Goal: Task Accomplishment & Management: Complete application form

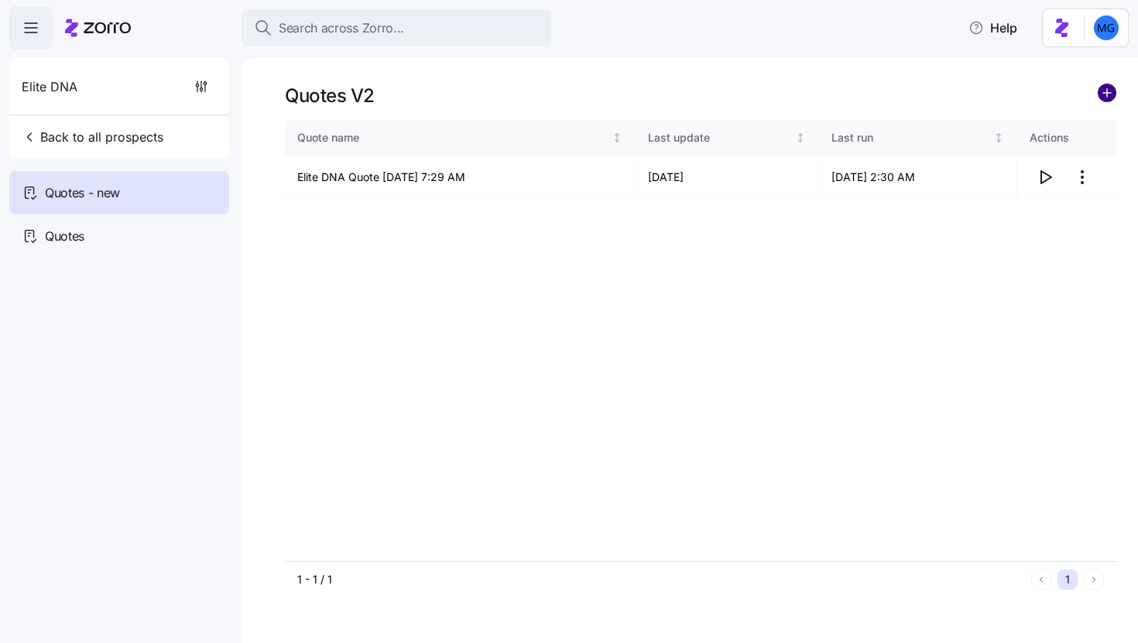
click at [1105, 94] on circle "add icon" at bounding box center [1107, 92] width 17 height 17
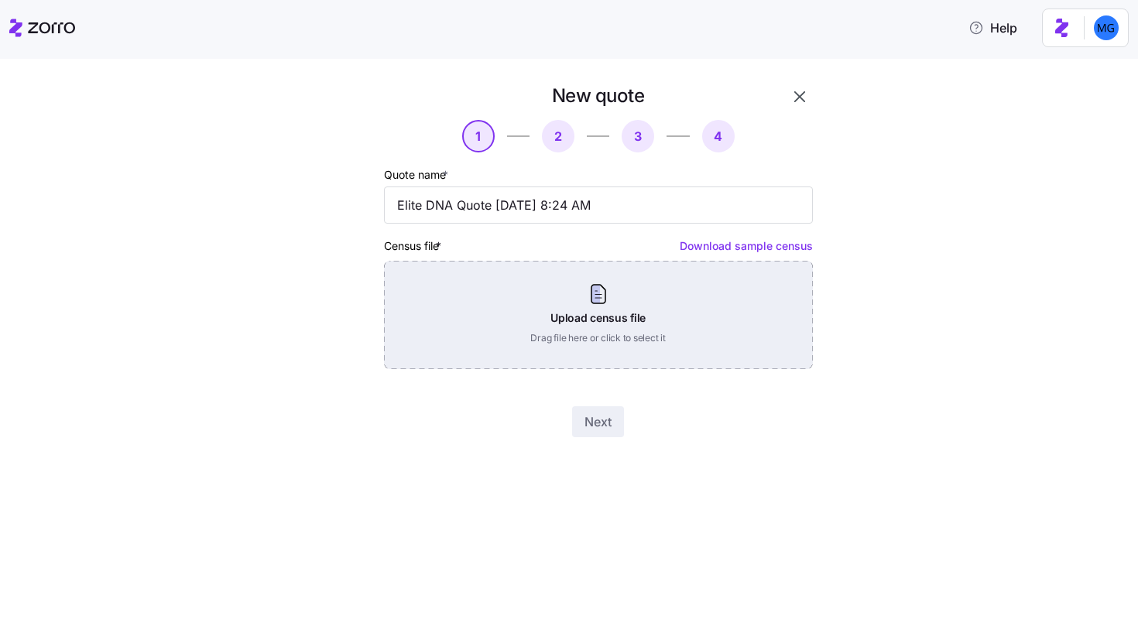
click at [609, 324] on div "Upload census file Drag file here or click to select it" at bounding box center [598, 315] width 429 height 108
click at [612, 327] on div "Upload census file Drag file here or click to select it" at bounding box center [598, 315] width 429 height 108
click at [593, 330] on div "Upload census file Drag file here or click to select it" at bounding box center [598, 315] width 429 height 108
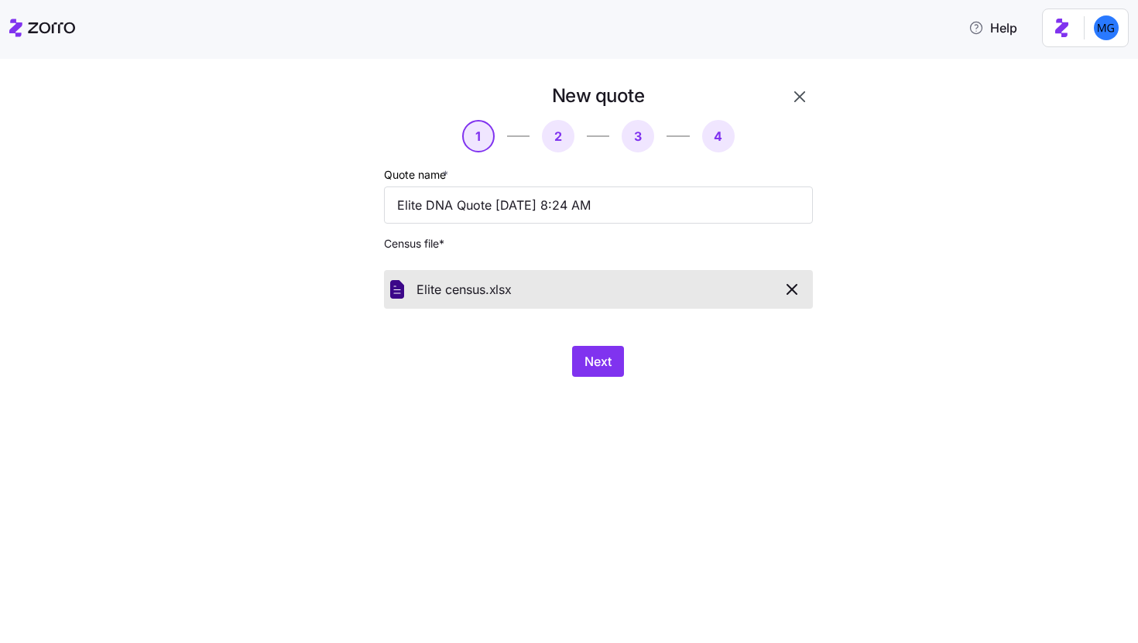
click at [630, 372] on div "Next" at bounding box center [598, 361] width 429 height 31
click at [608, 372] on button "Next" at bounding box center [598, 361] width 52 height 31
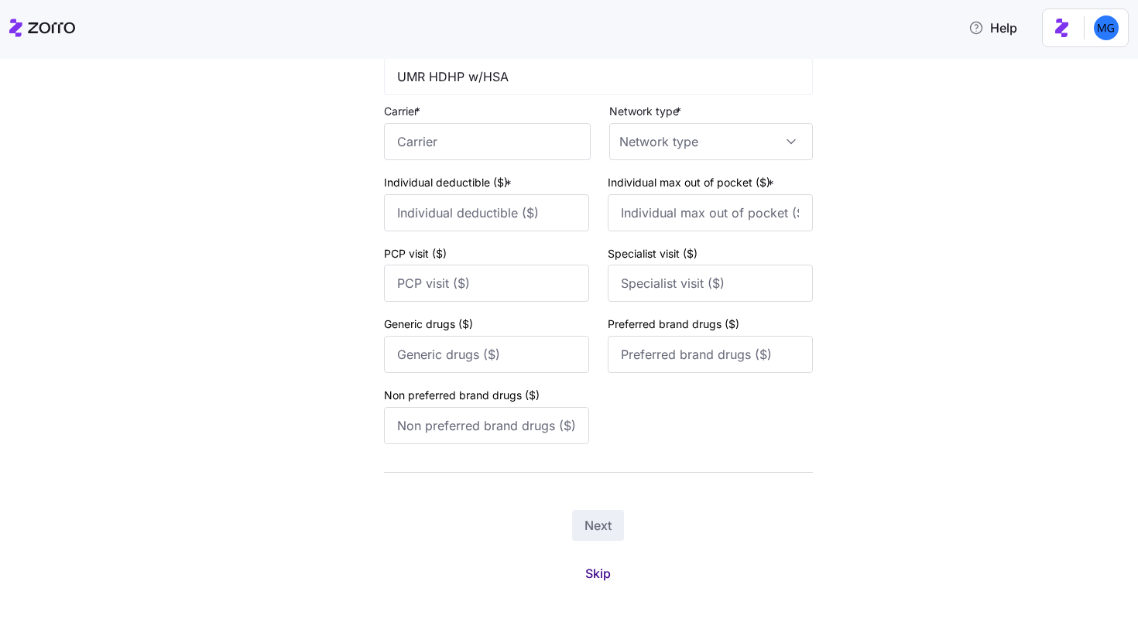
click at [585, 577] on span "Skip" at bounding box center [598, 573] width 26 height 19
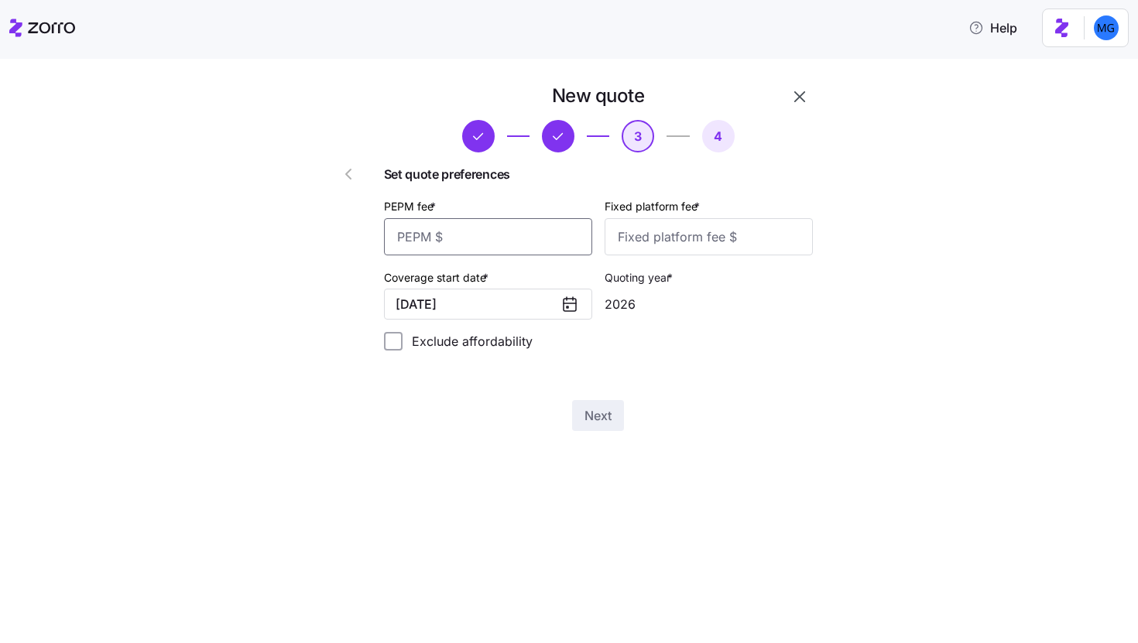
click at [555, 231] on input "PEPM fee *" at bounding box center [488, 236] width 208 height 37
type input "45"
click at [669, 225] on input "Fixed platform fee *" at bounding box center [709, 236] width 208 height 37
type input "100"
click at [595, 424] on span "Next" at bounding box center [597, 415] width 27 height 19
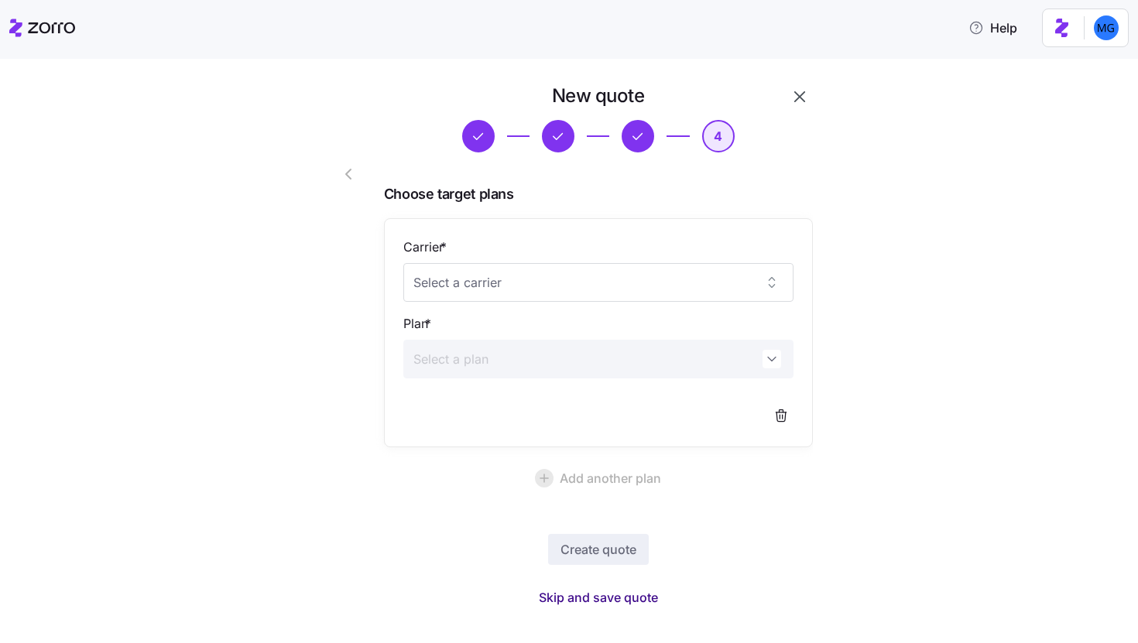
click at [623, 588] on span "Skip and save quote" at bounding box center [598, 597] width 119 height 19
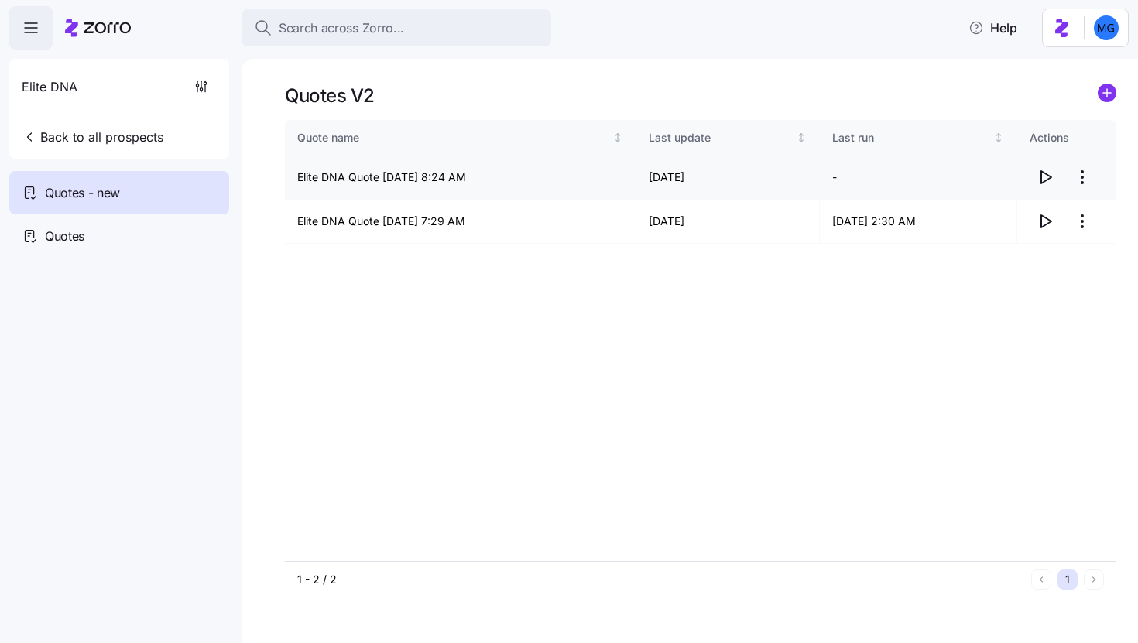
click at [1045, 180] on icon "button" at bounding box center [1045, 177] width 19 height 19
click at [1085, 179] on html "Search across Zorro... Help Elite DNA Back to all prospects Quotes - new Quotes…" at bounding box center [569, 317] width 1138 height 634
click at [1015, 240] on div "Delete quote" at bounding box center [987, 239] width 65 height 17
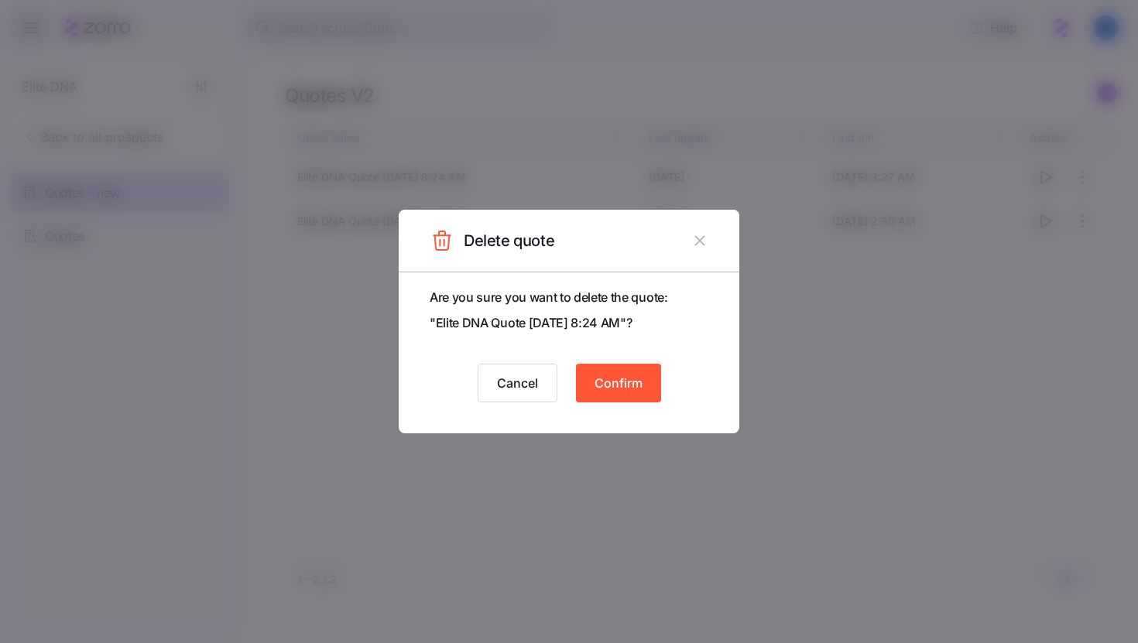
click at [626, 391] on span "Confirm" at bounding box center [619, 383] width 48 height 19
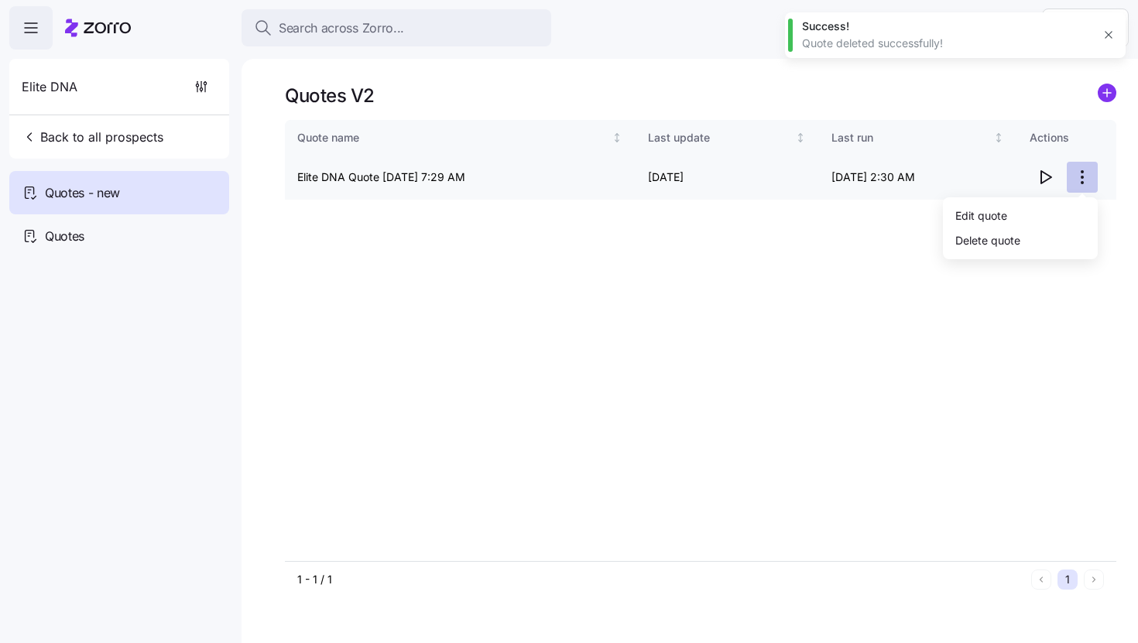
click at [1092, 177] on html "Search across Zorro... Help Elite DNA Back to all prospects Quotes - new Quotes…" at bounding box center [569, 317] width 1138 height 634
click at [1006, 250] on div "Delete quote" at bounding box center [1020, 240] width 142 height 25
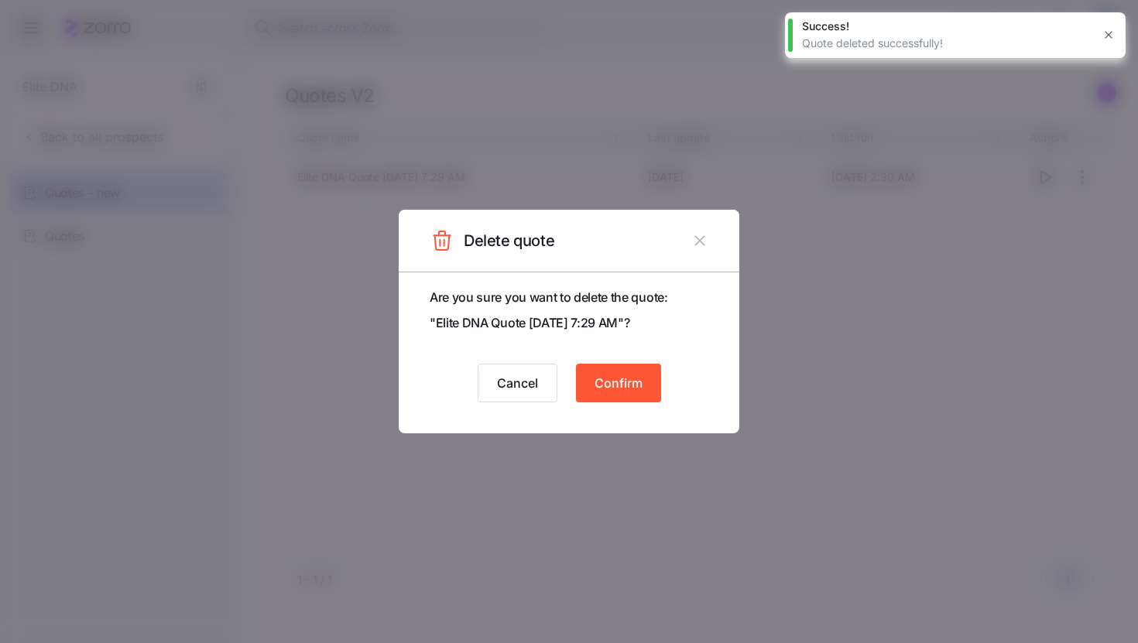
click at [644, 375] on button "Confirm" at bounding box center [618, 383] width 85 height 39
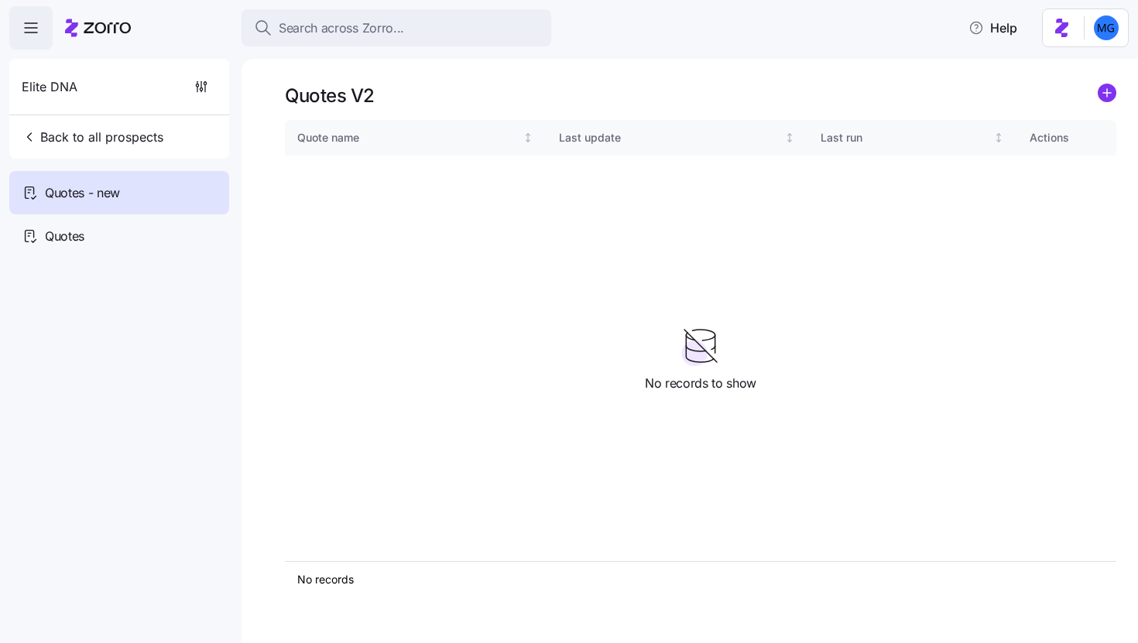
click at [767, 89] on div "Quotes V2" at bounding box center [700, 96] width 831 height 24
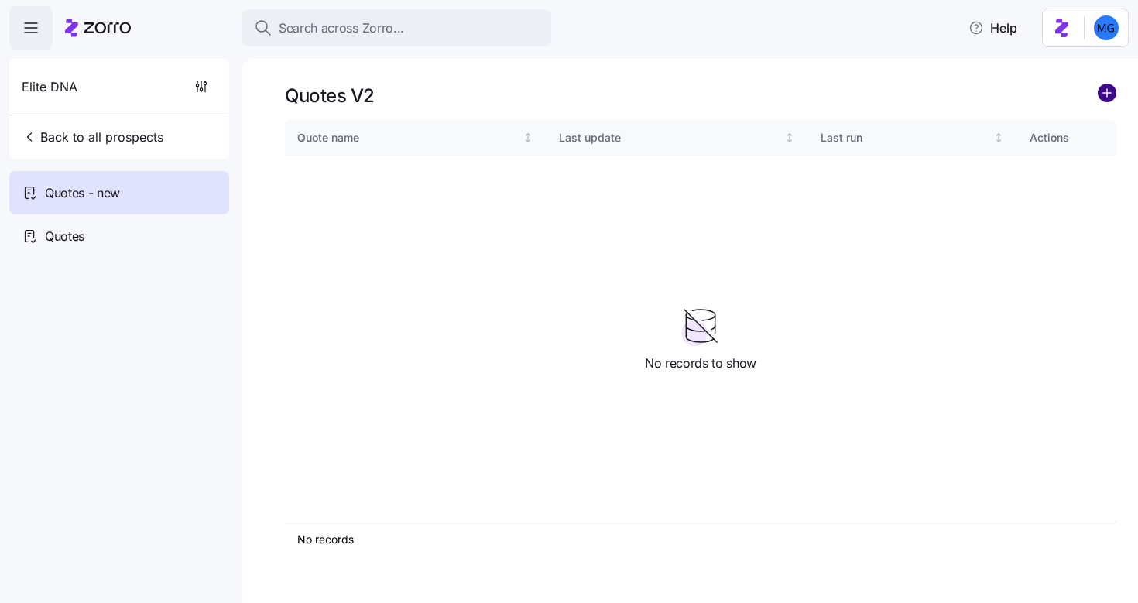
click at [1106, 94] on circle "add icon" at bounding box center [1107, 92] width 17 height 17
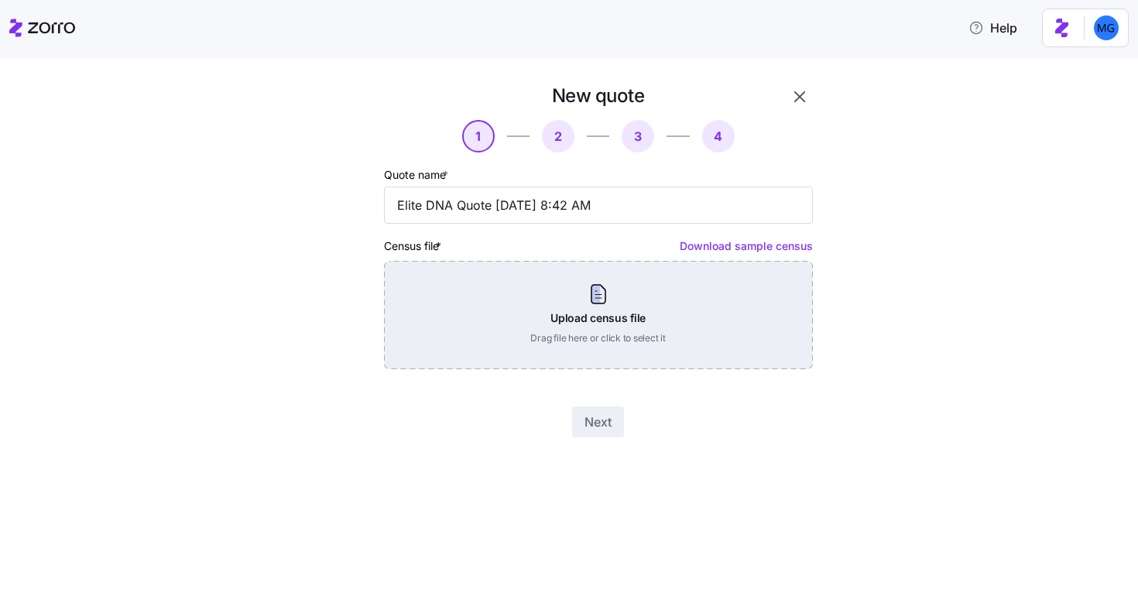
click at [578, 317] on div "Upload census file Drag file here or click to select it" at bounding box center [598, 315] width 429 height 108
click at [632, 345] on div "Upload census file Drag file here or click to select it" at bounding box center [598, 315] width 429 height 108
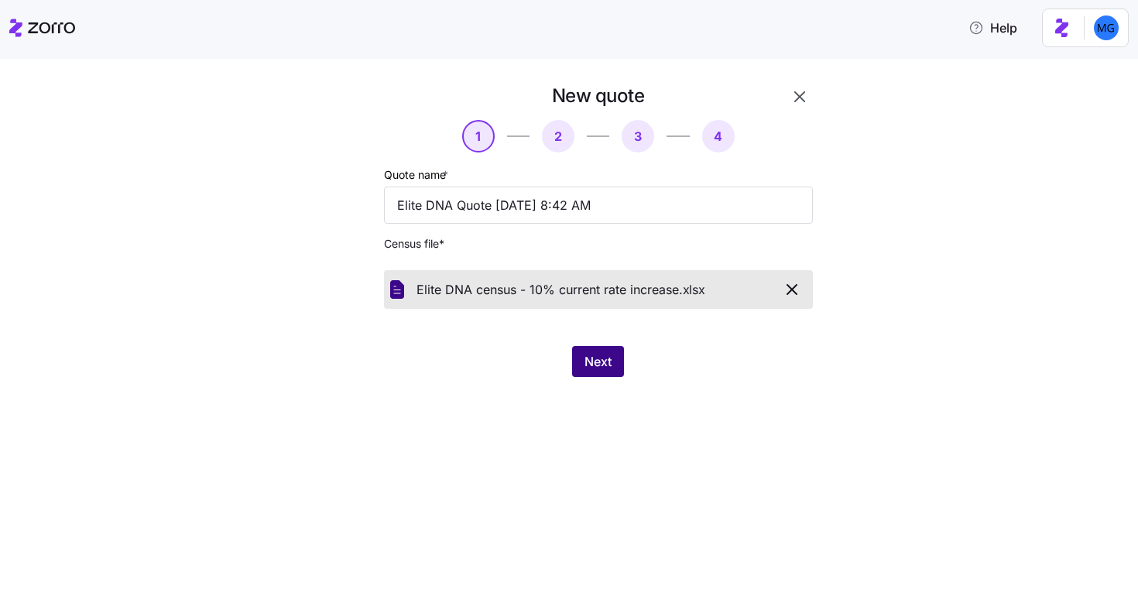
click at [595, 359] on span "Next" at bounding box center [597, 361] width 27 height 19
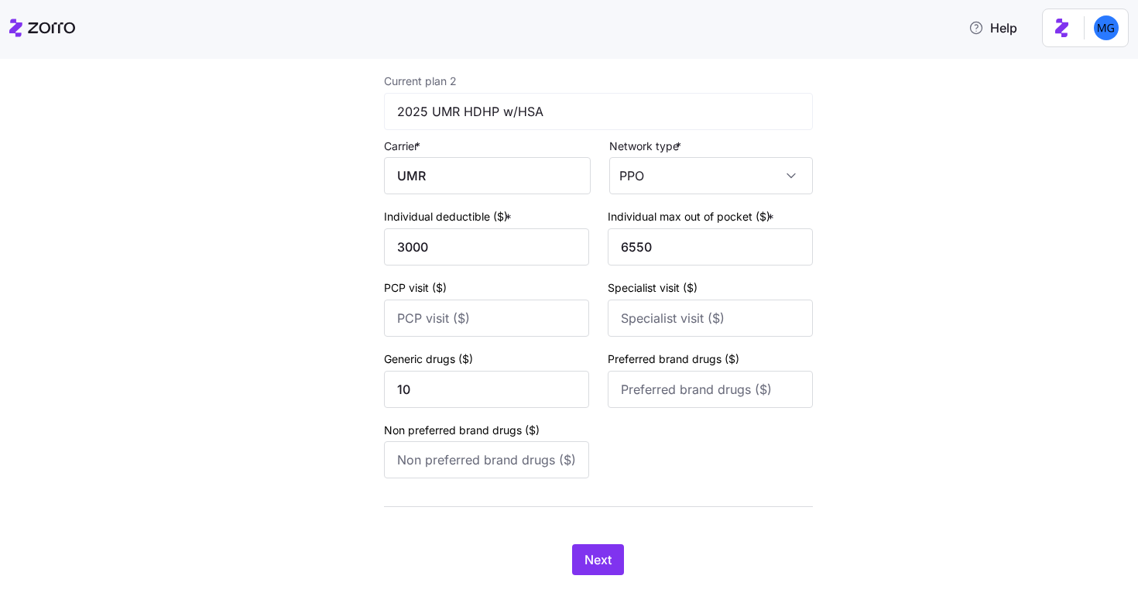
scroll to position [606, 0]
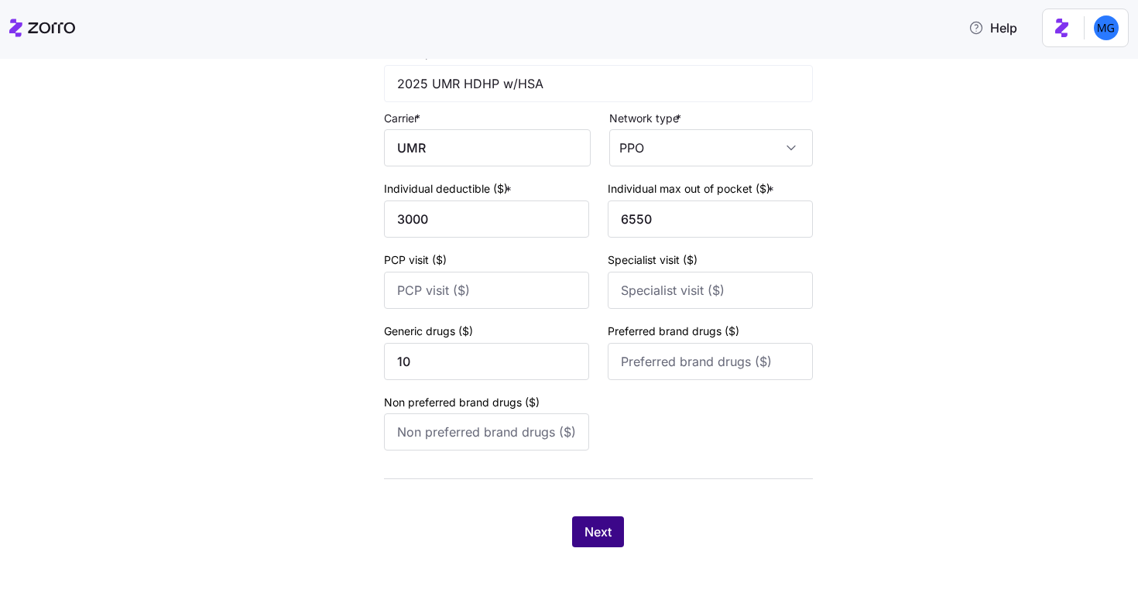
click at [602, 540] on span "Next" at bounding box center [597, 532] width 27 height 19
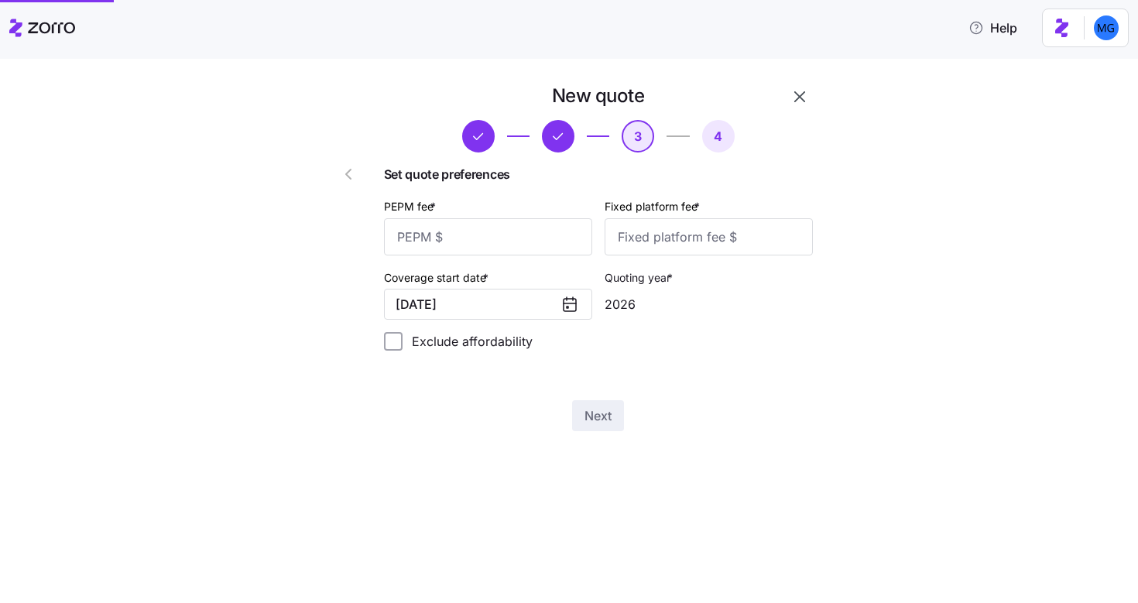
scroll to position [0, 0]
click at [527, 226] on input "PEPM fee *" at bounding box center [488, 236] width 208 height 37
type input "45"
click at [667, 237] on input "Fixed platform fee *" at bounding box center [709, 236] width 208 height 37
type input "100"
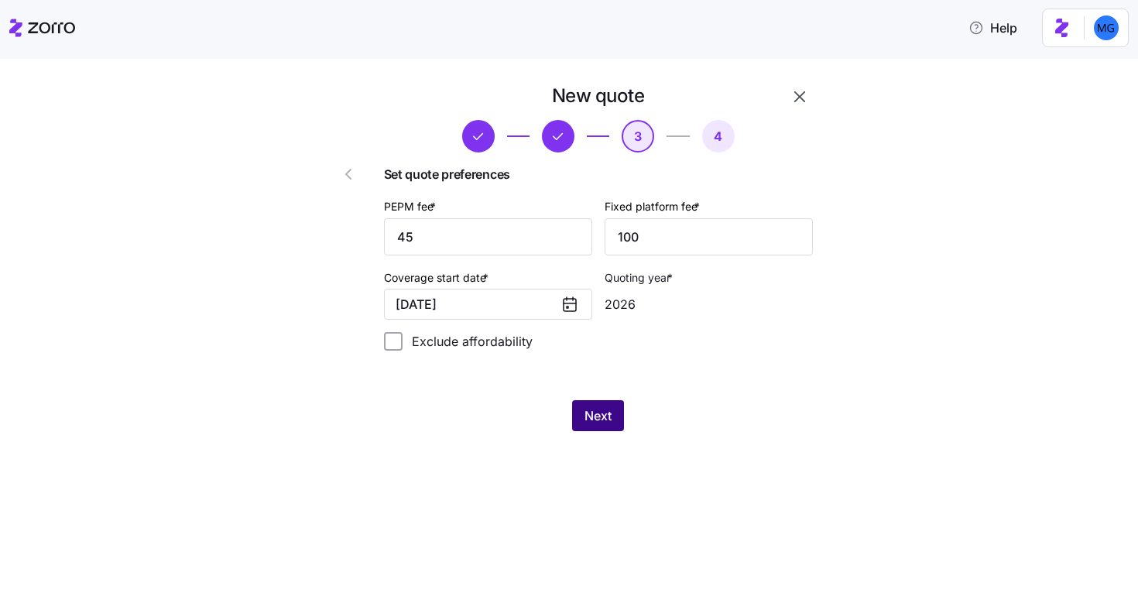
click at [612, 404] on button "Next" at bounding box center [598, 415] width 52 height 31
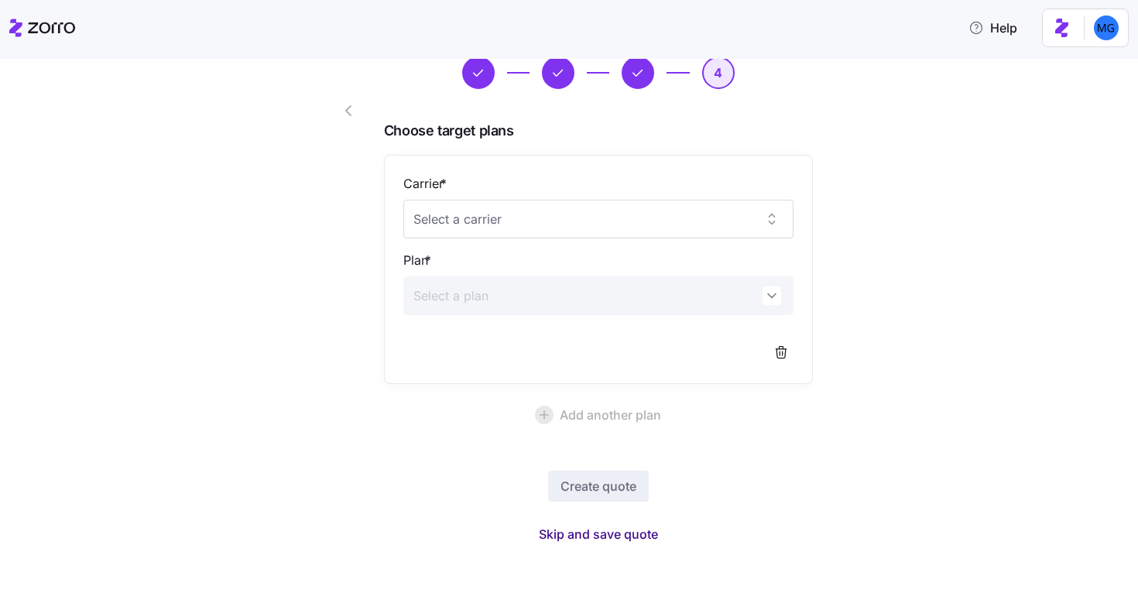
click at [605, 533] on span "Skip and save quote" at bounding box center [598, 534] width 119 height 19
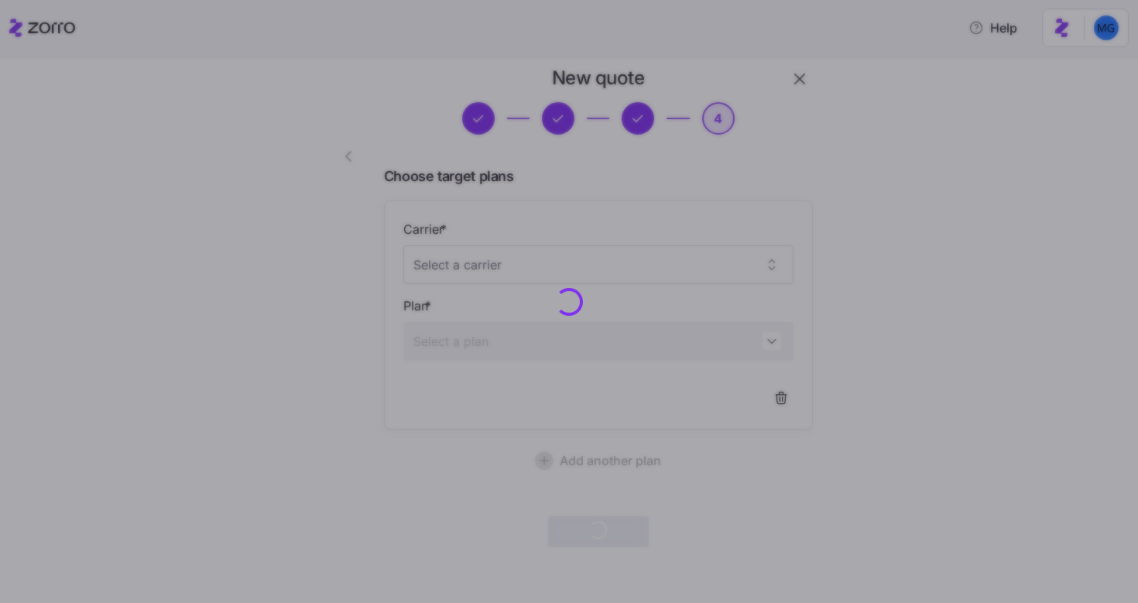
scroll to position [17, 0]
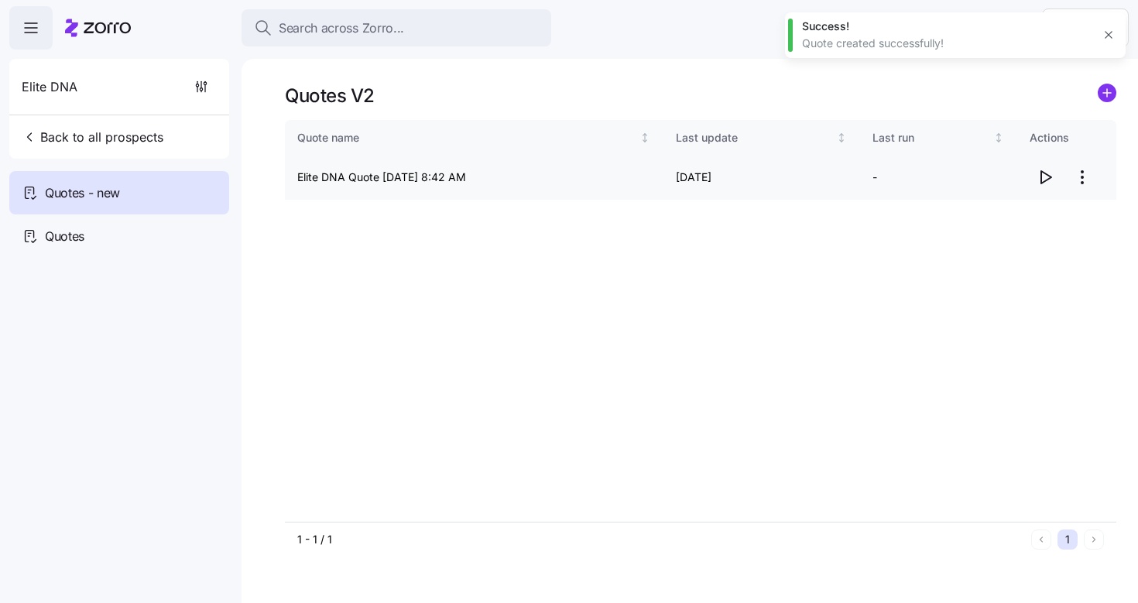
click at [1047, 177] on icon "button" at bounding box center [1045, 177] width 19 height 19
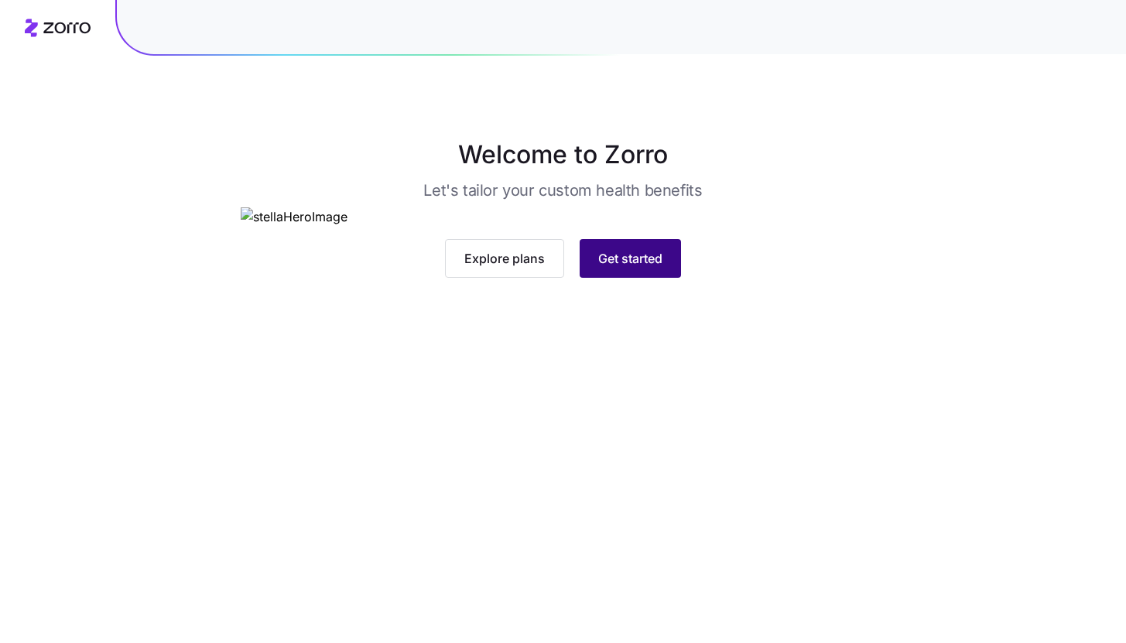
click at [662, 278] on button "Get started" at bounding box center [630, 258] width 101 height 39
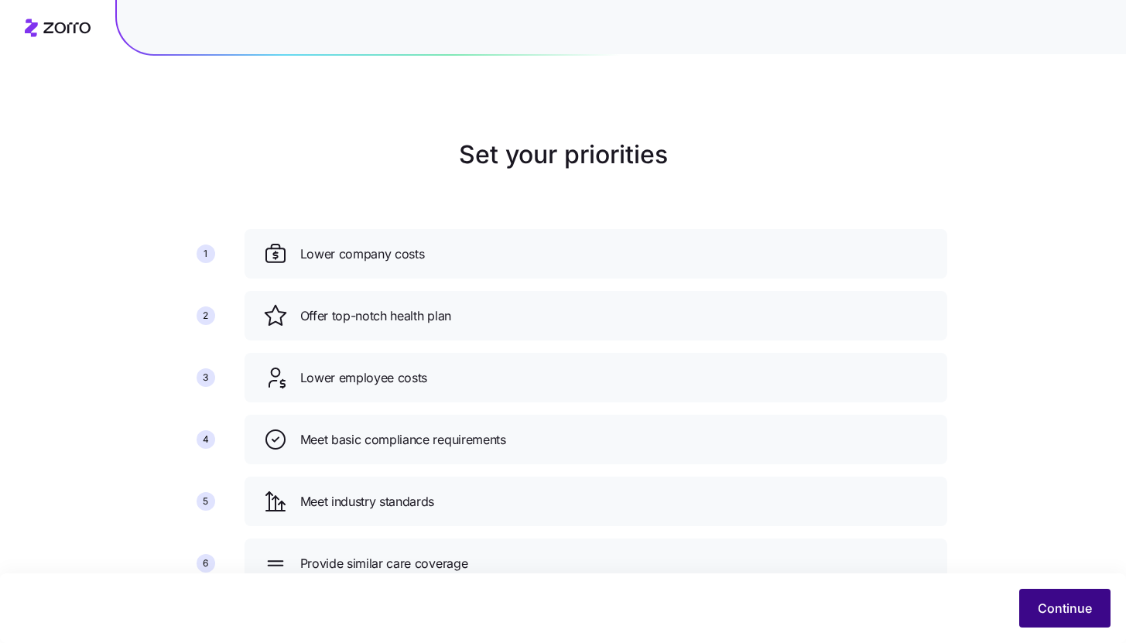
click at [1051, 612] on span "Continue" at bounding box center [1065, 608] width 54 height 19
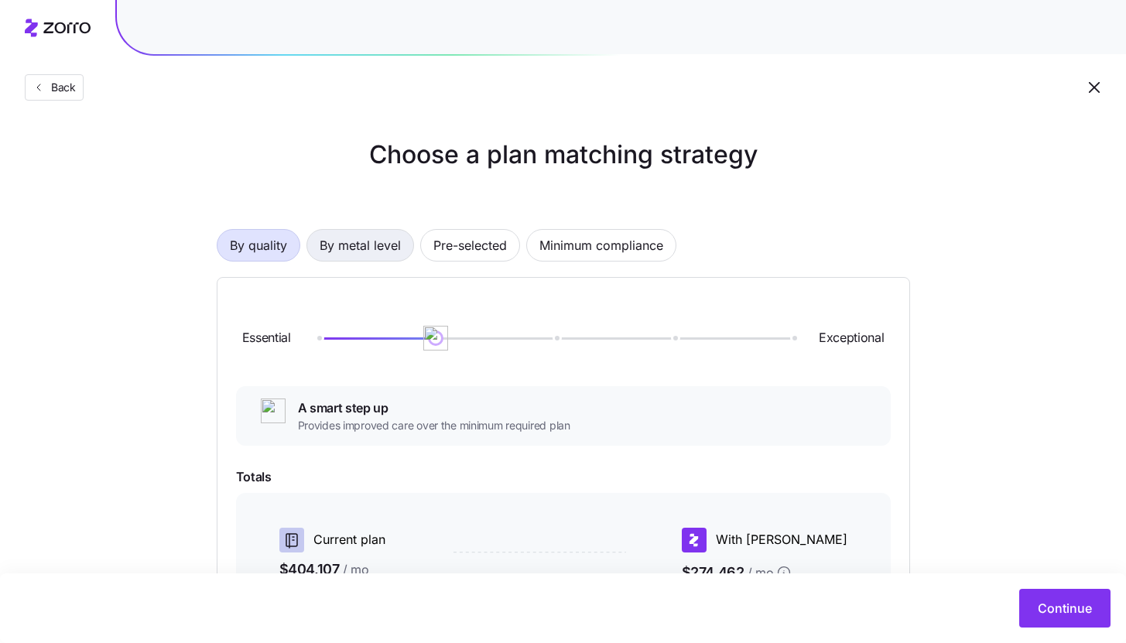
click at [386, 250] on span "By metal level" at bounding box center [360, 245] width 81 height 31
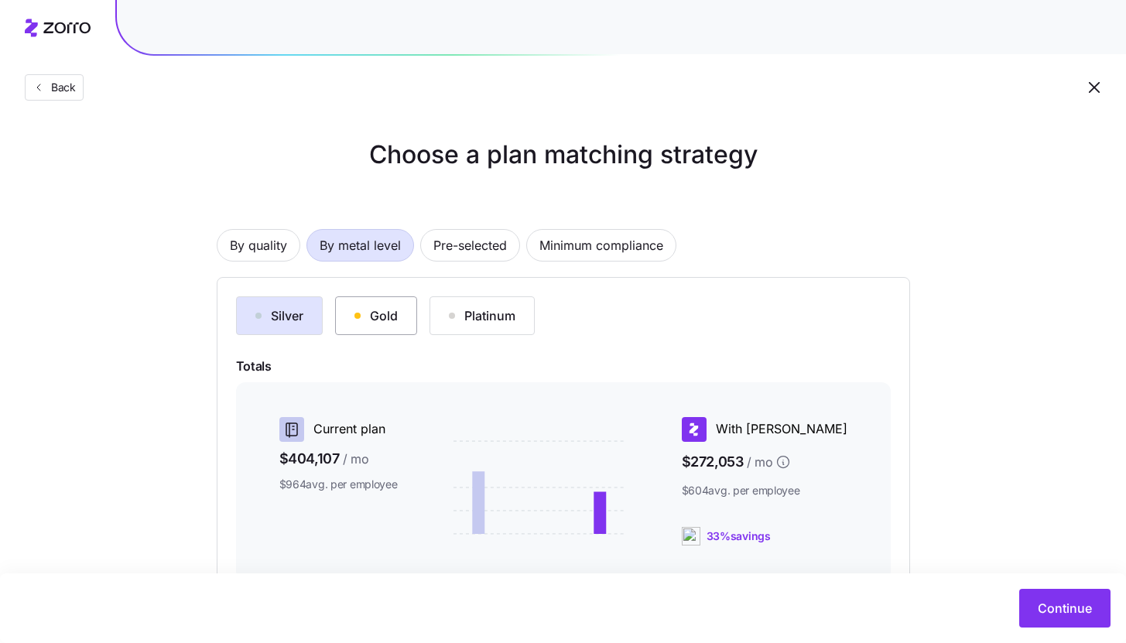
click at [386, 328] on button "Gold" at bounding box center [376, 316] width 82 height 39
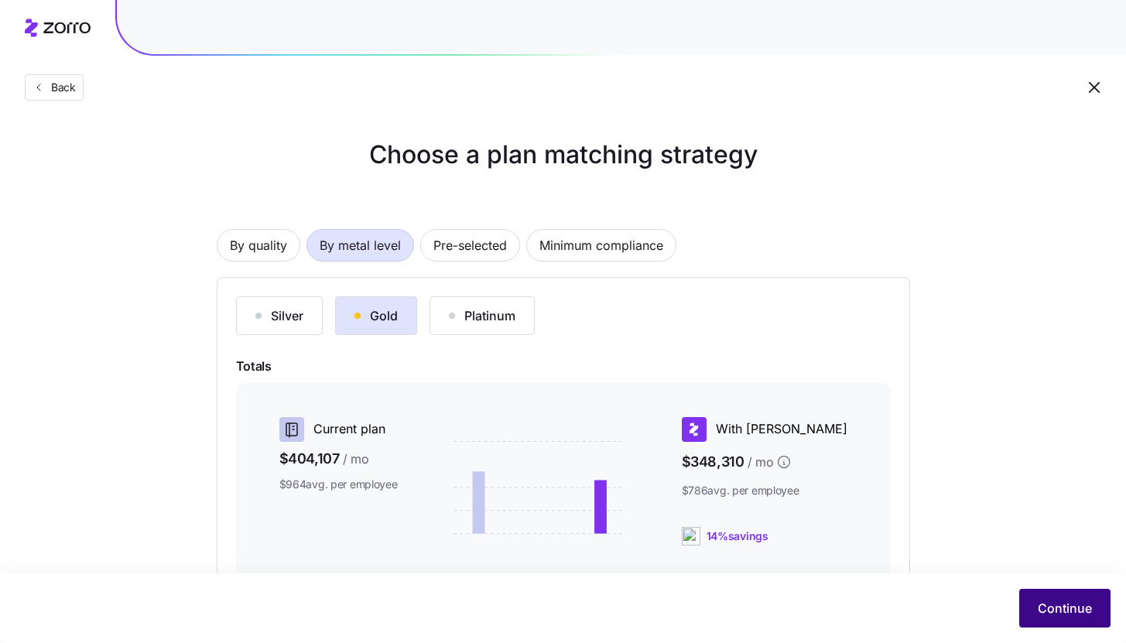
click at [1075, 607] on span "Continue" at bounding box center [1065, 608] width 54 height 19
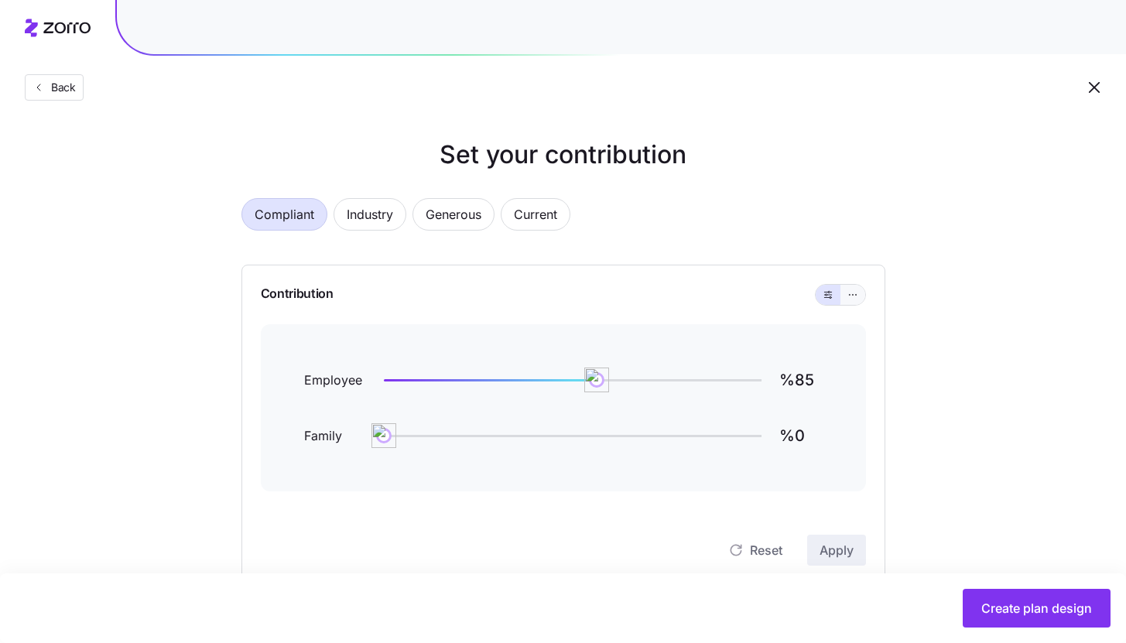
click at [862, 300] on button "button" at bounding box center [853, 295] width 25 height 20
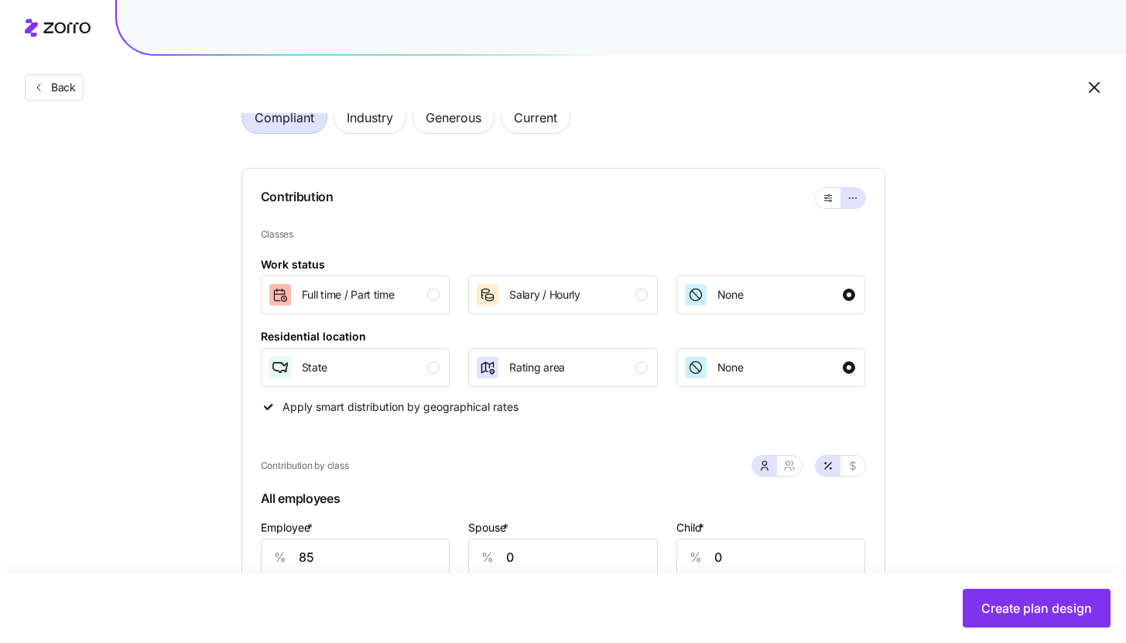
scroll to position [137, 0]
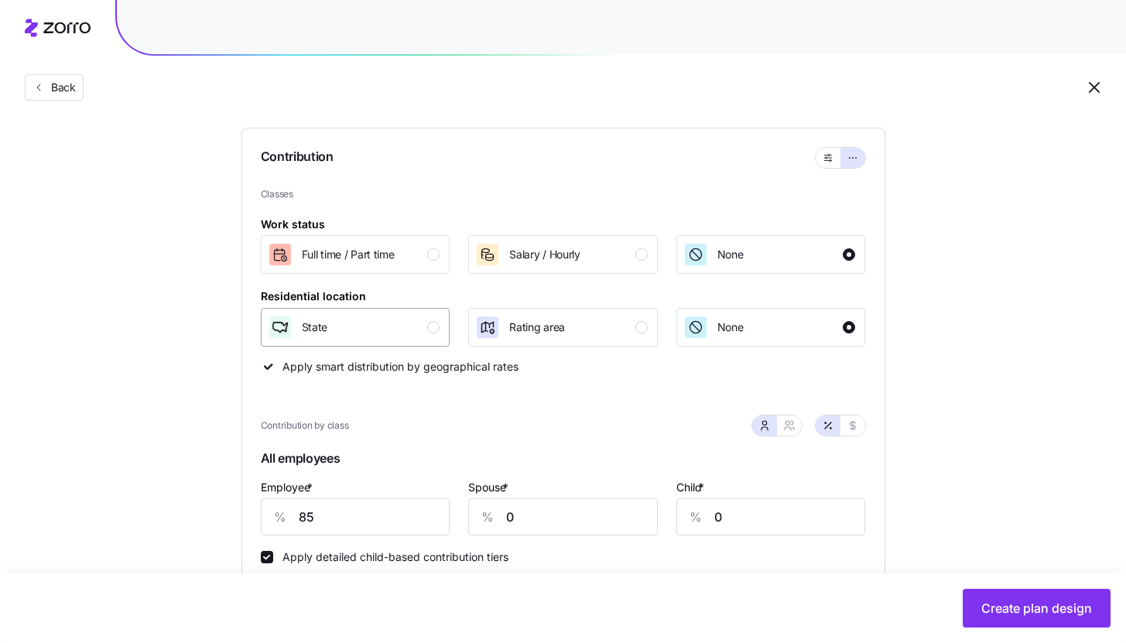
click at [436, 335] on div "State" at bounding box center [354, 327] width 173 height 25
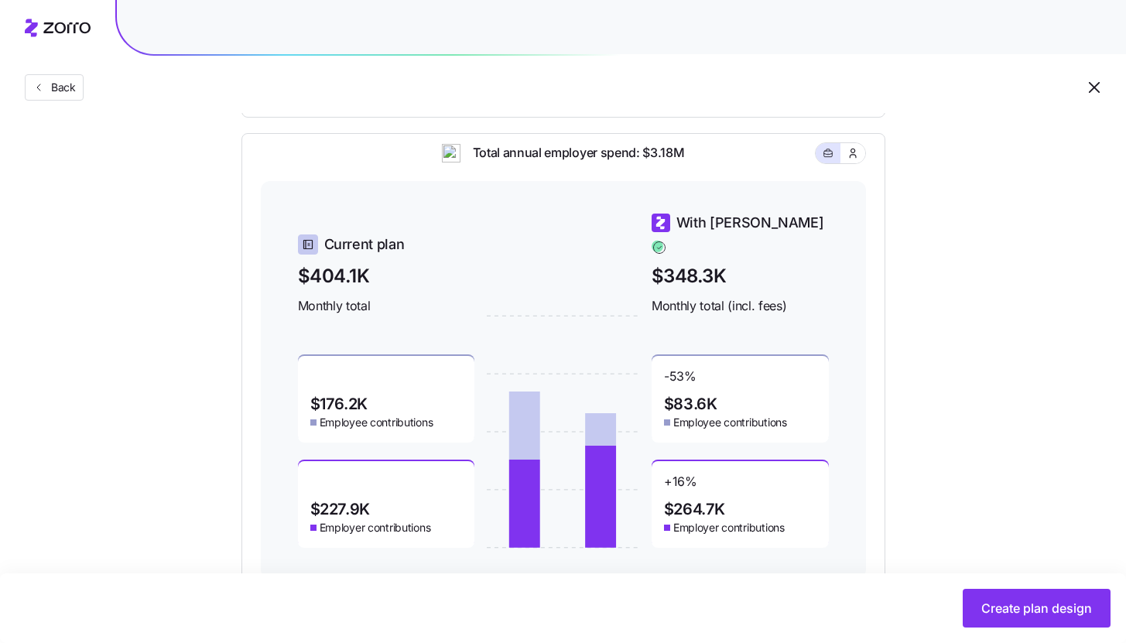
scroll to position [722, 0]
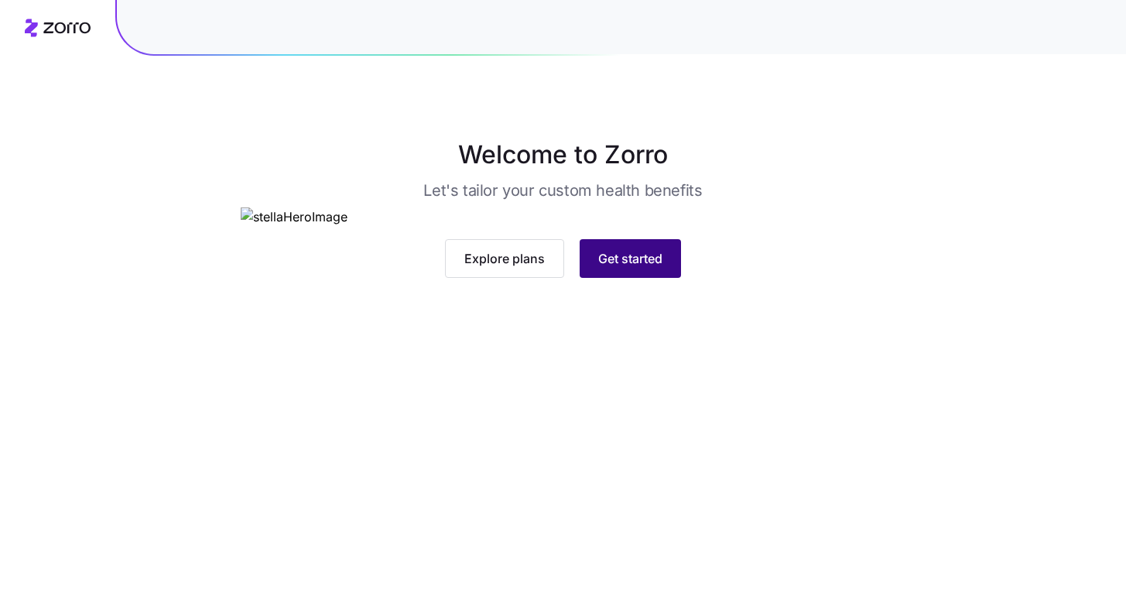
click at [615, 278] on button "Get started" at bounding box center [630, 258] width 101 height 39
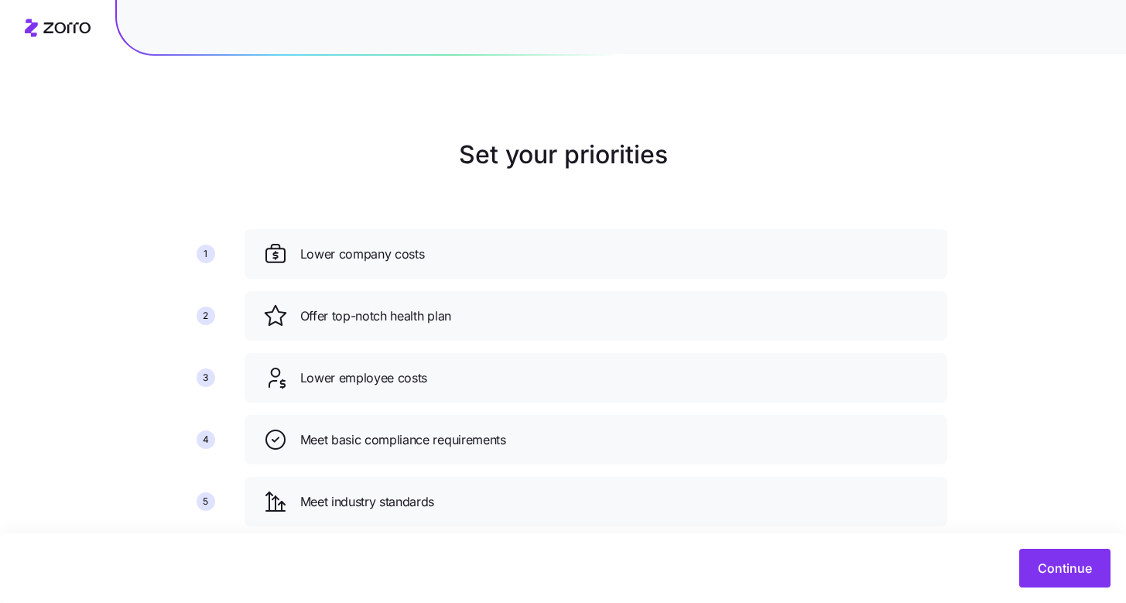
click at [1020, 586] on div "Continue" at bounding box center [562, 568] width 1095 height 39
click at [1052, 568] on span "Continue" at bounding box center [1065, 568] width 54 height 19
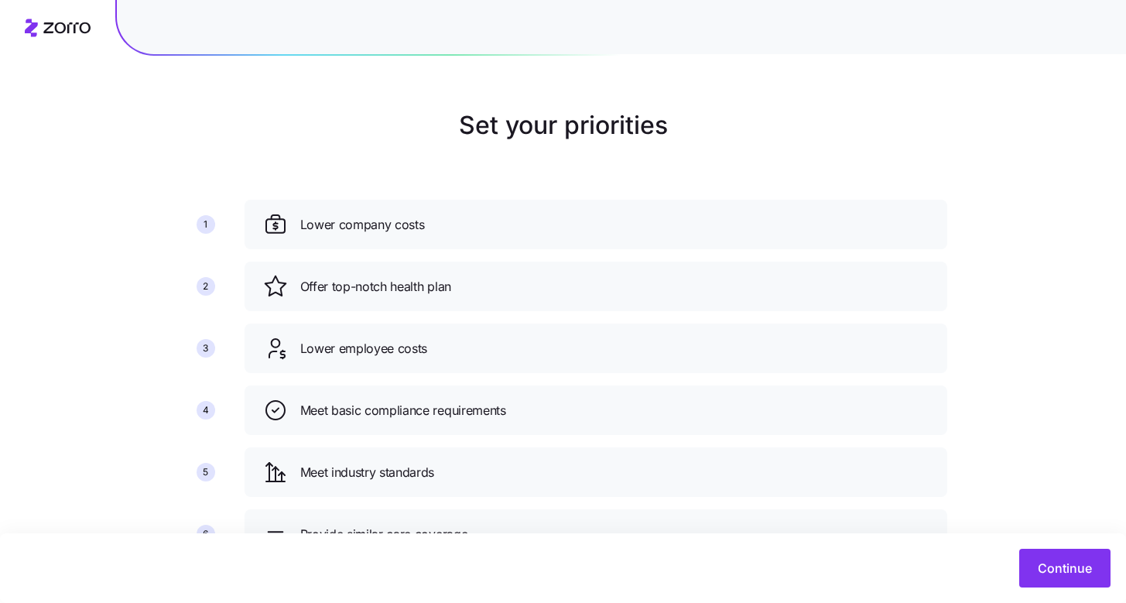
scroll to position [97, 0]
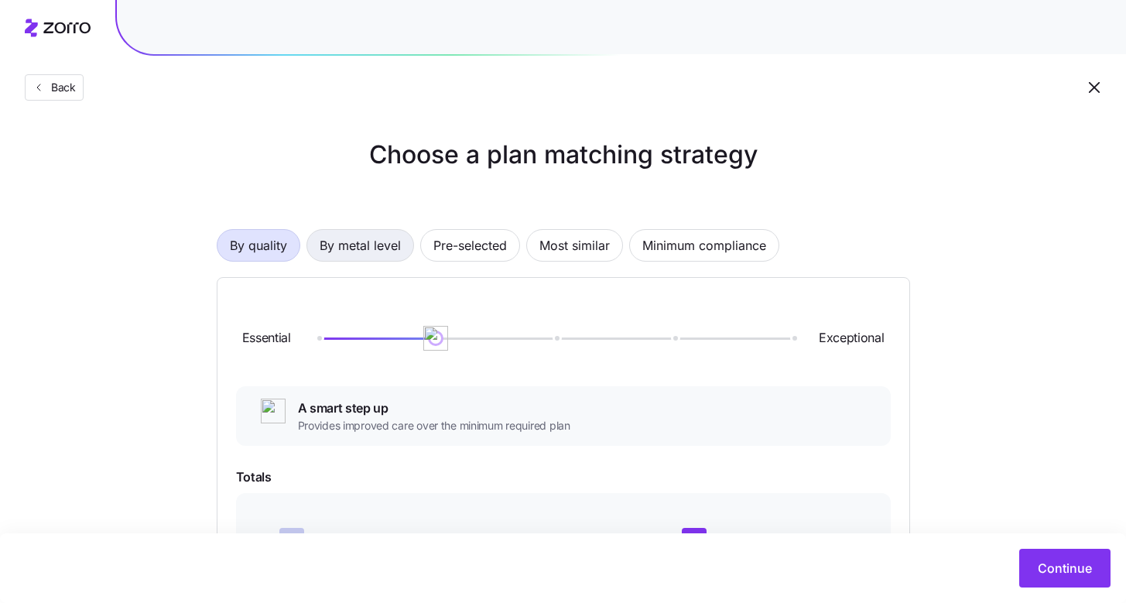
click at [385, 248] on span "By metal level" at bounding box center [360, 245] width 81 height 31
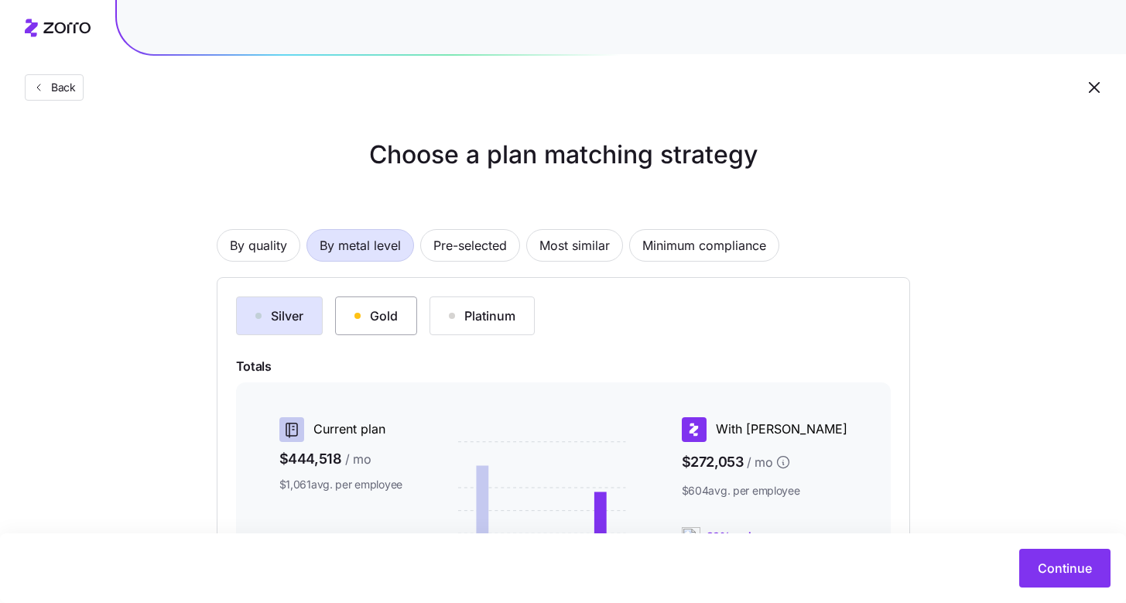
click at [374, 317] on div "Gold" at bounding box center [376, 316] width 43 height 19
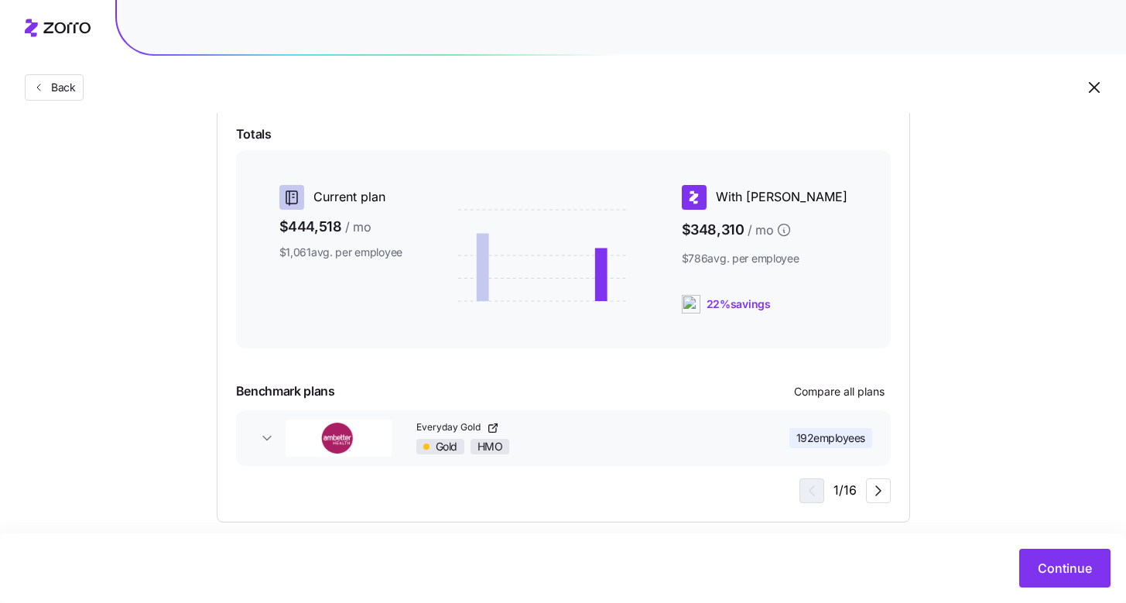
scroll to position [251, 0]
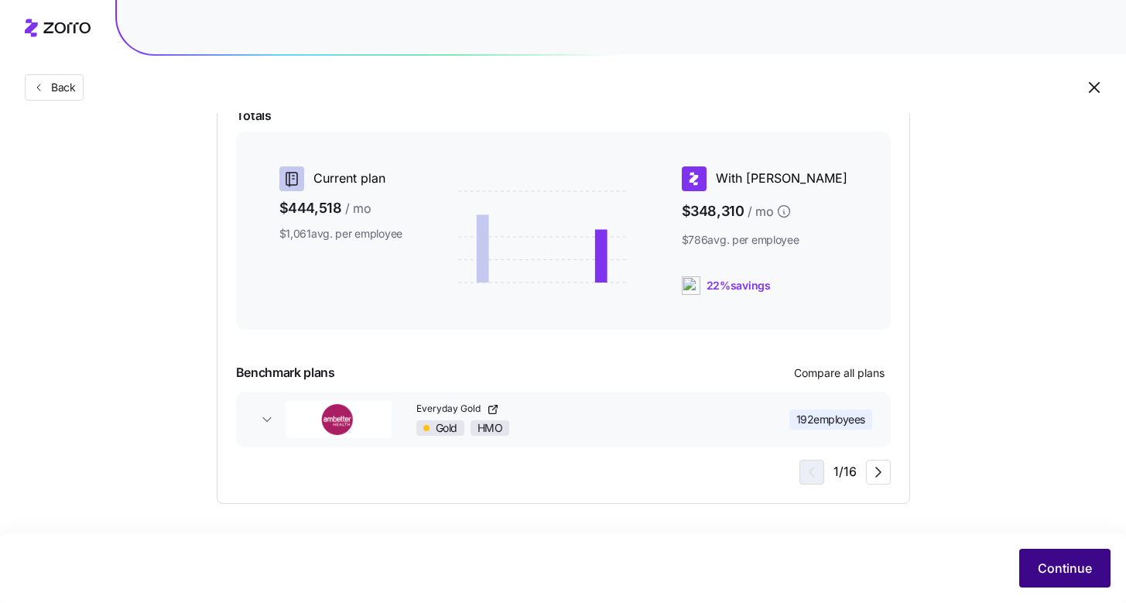
click at [1059, 558] on button "Continue" at bounding box center [1065, 568] width 91 height 39
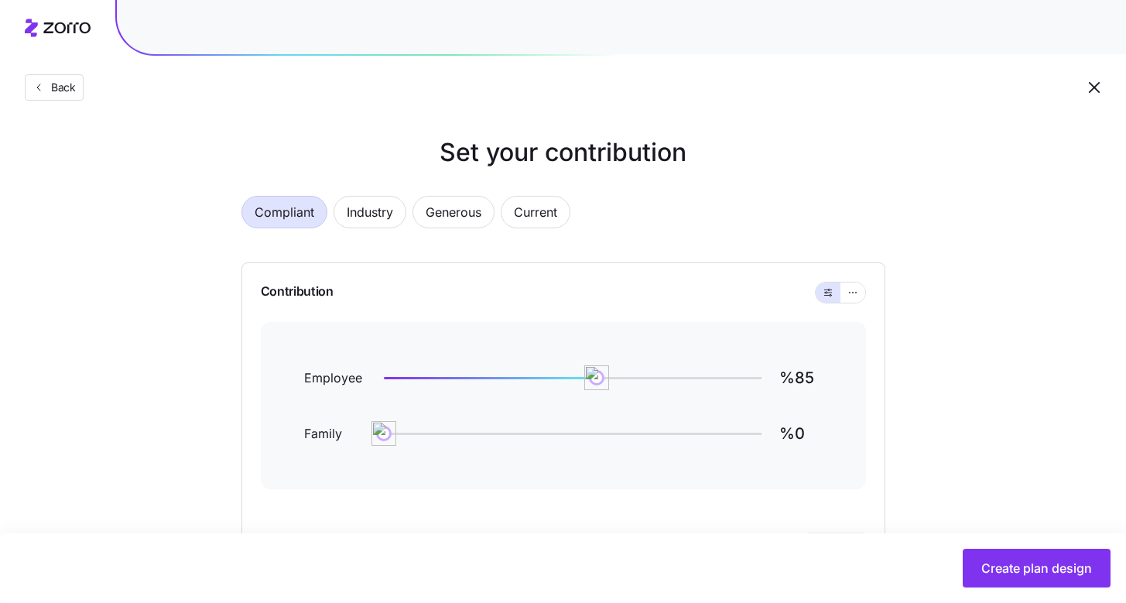
scroll to position [3, 0]
click at [863, 295] on button "button" at bounding box center [853, 292] width 25 height 20
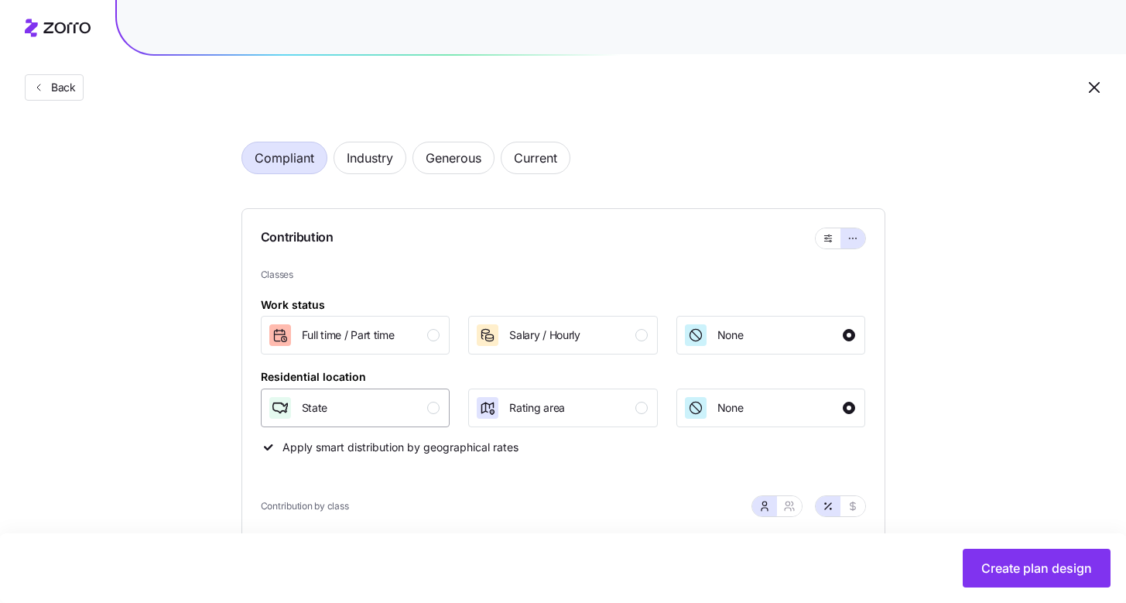
scroll to position [57, 0]
click at [431, 420] on div "State" at bounding box center [354, 408] width 173 height 25
click at [70, 87] on span "Back" at bounding box center [60, 87] width 31 height 15
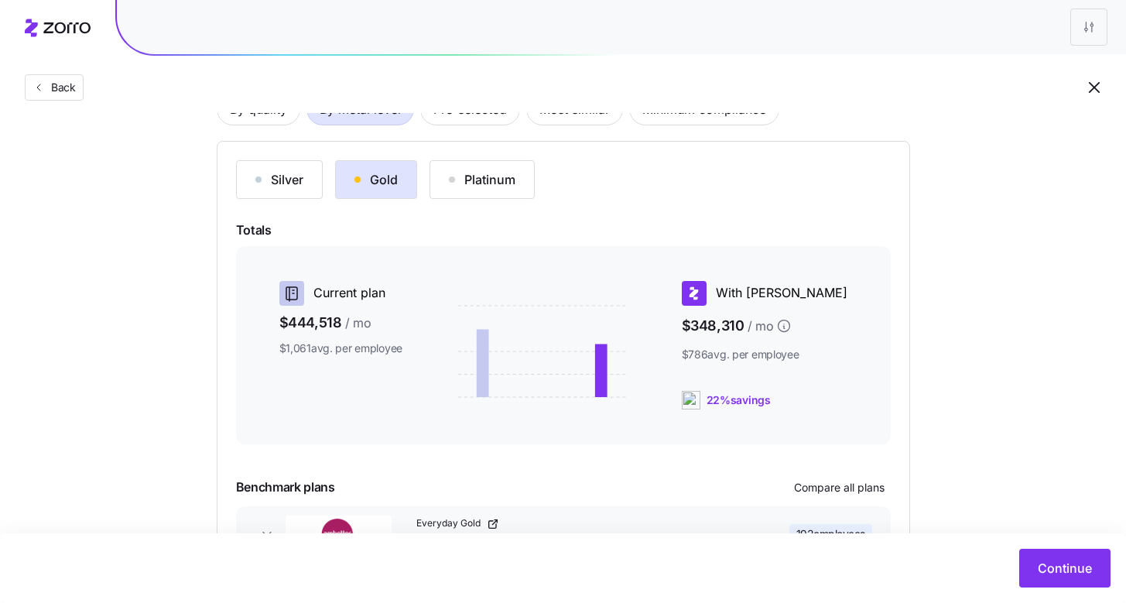
scroll to position [159, 0]
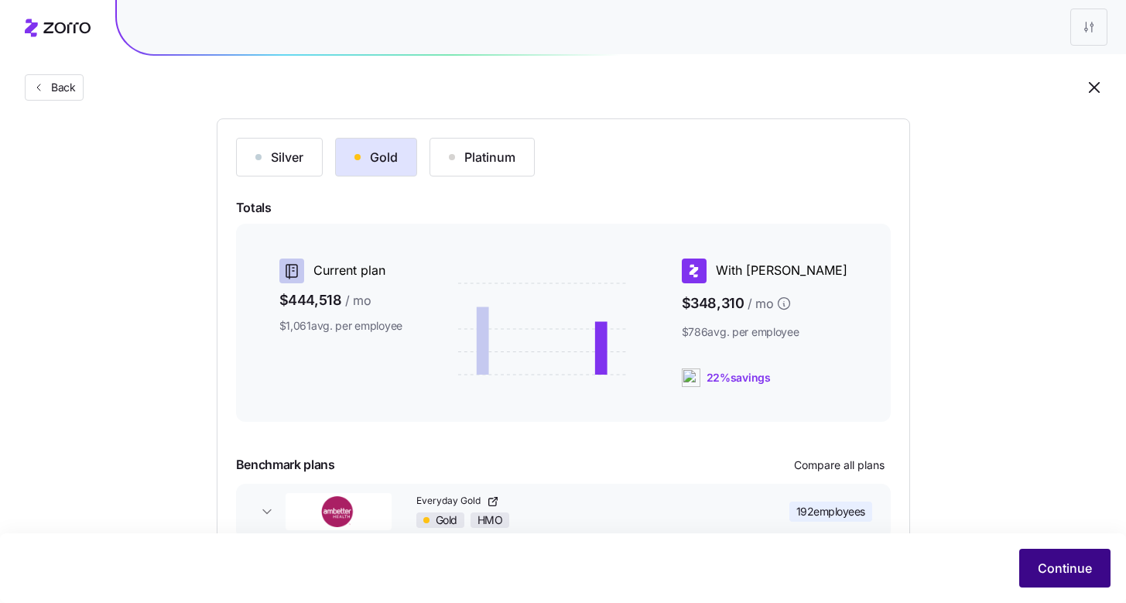
click at [1079, 567] on span "Continue" at bounding box center [1065, 568] width 54 height 19
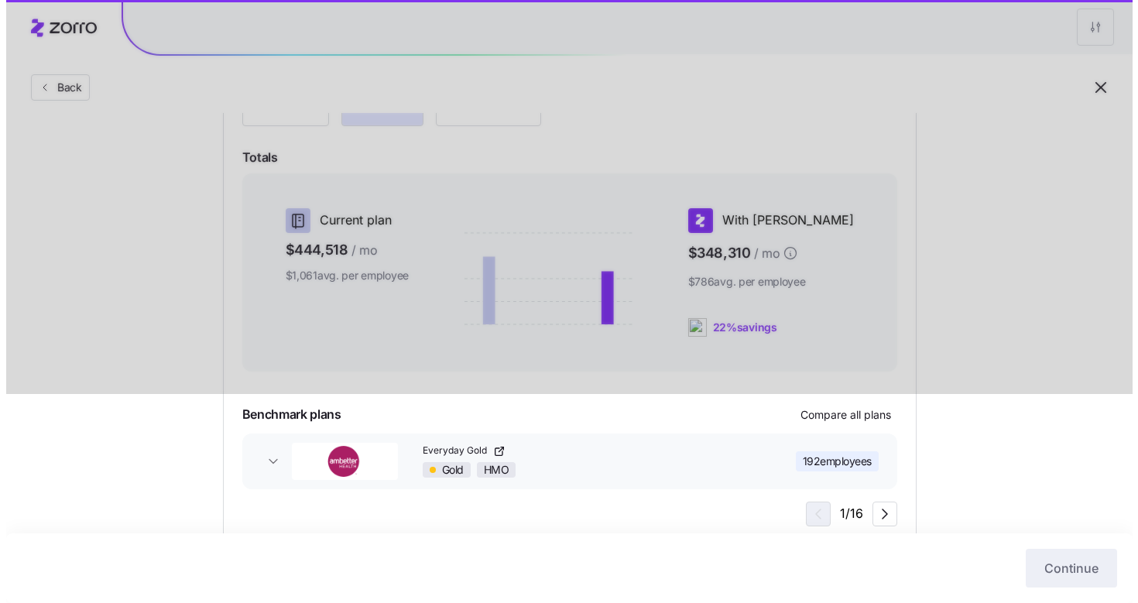
scroll to position [251, 0]
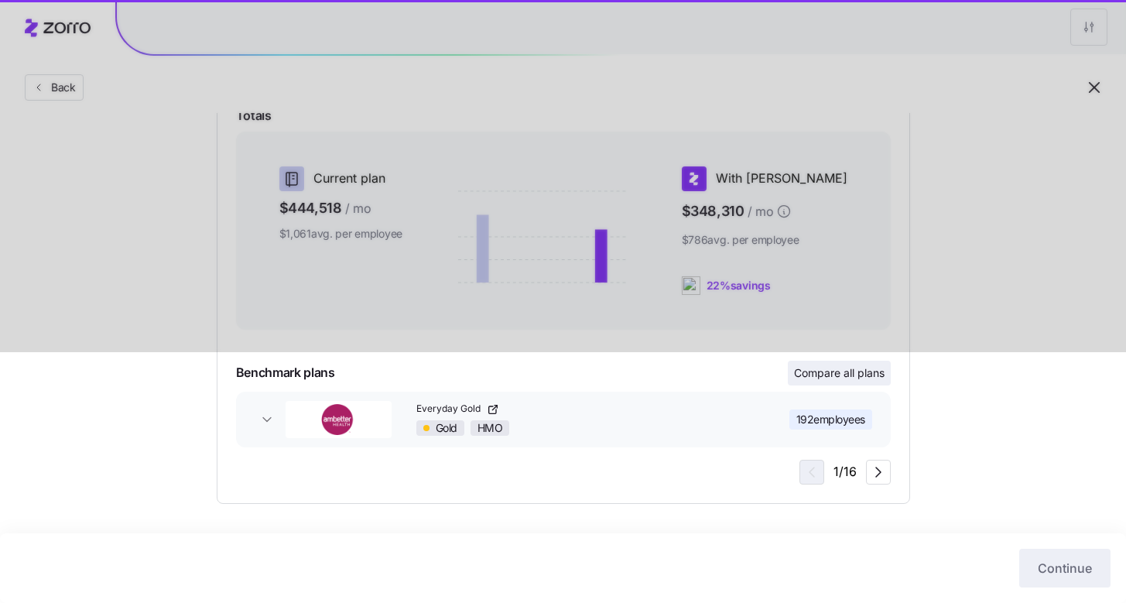
click at [807, 380] on span "Compare all plans" at bounding box center [839, 372] width 91 height 15
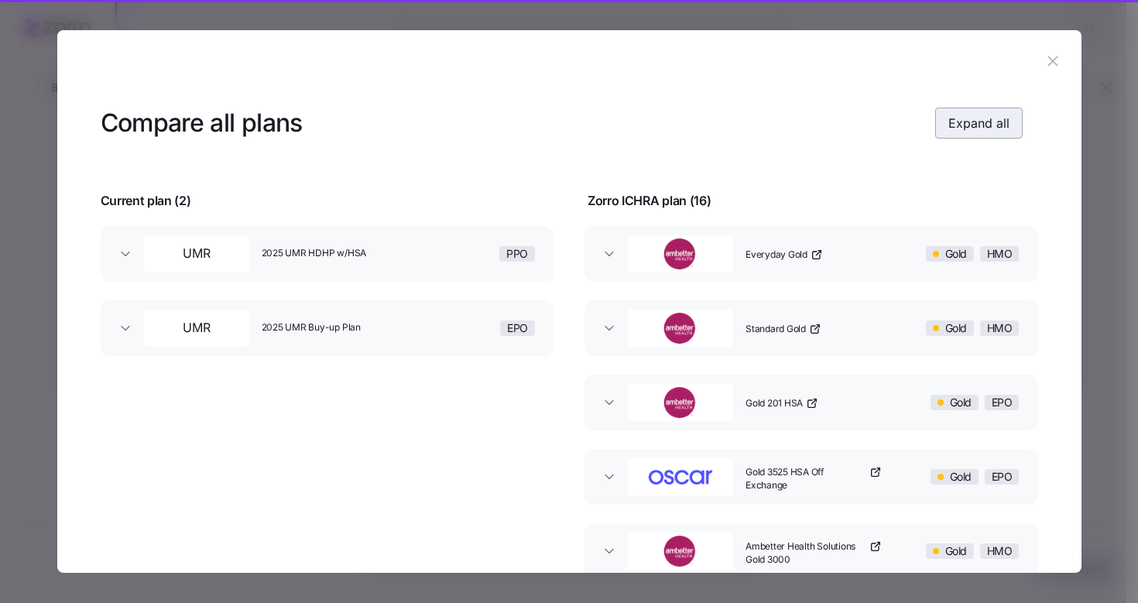
click at [943, 136] on button "Expand all" at bounding box center [978, 123] width 87 height 31
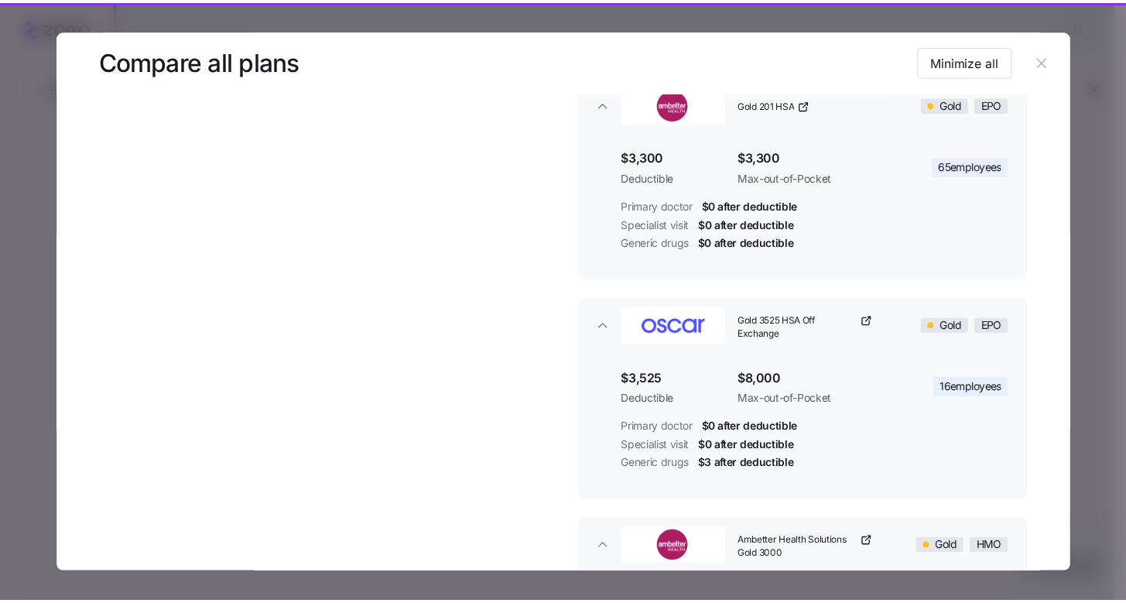
scroll to position [0, 0]
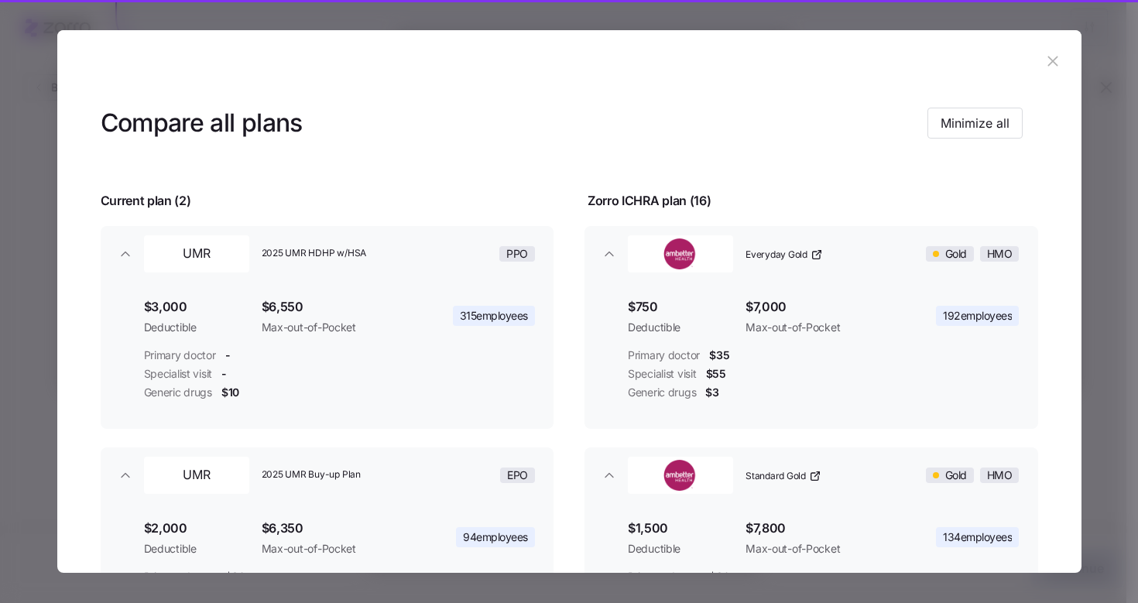
click at [1042, 73] on button "button" at bounding box center [1053, 61] width 25 height 25
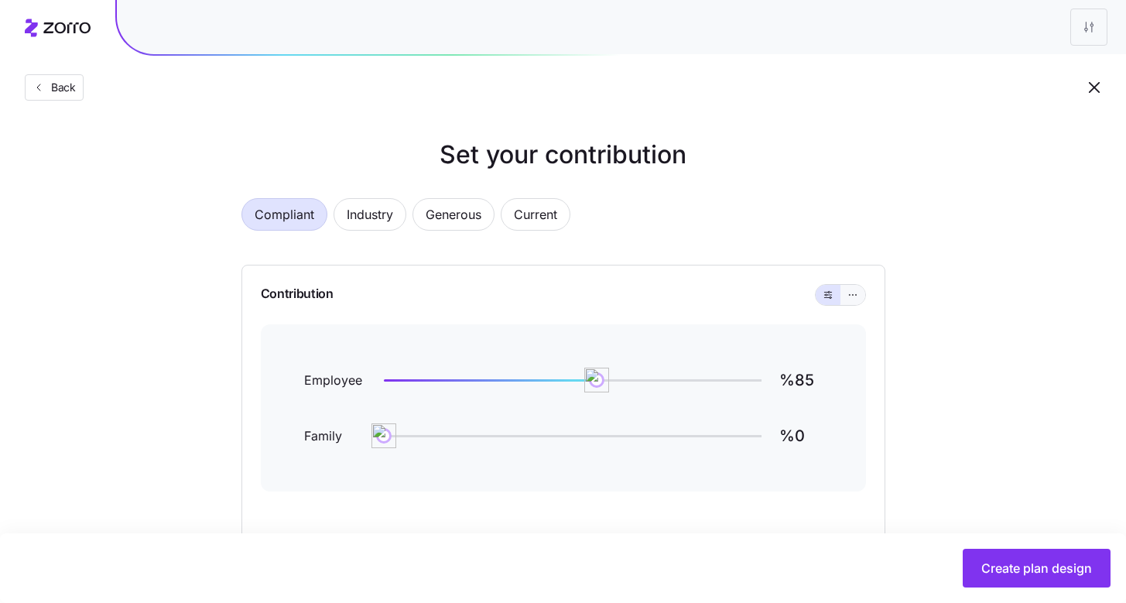
click at [843, 300] on button "button" at bounding box center [853, 295] width 25 height 20
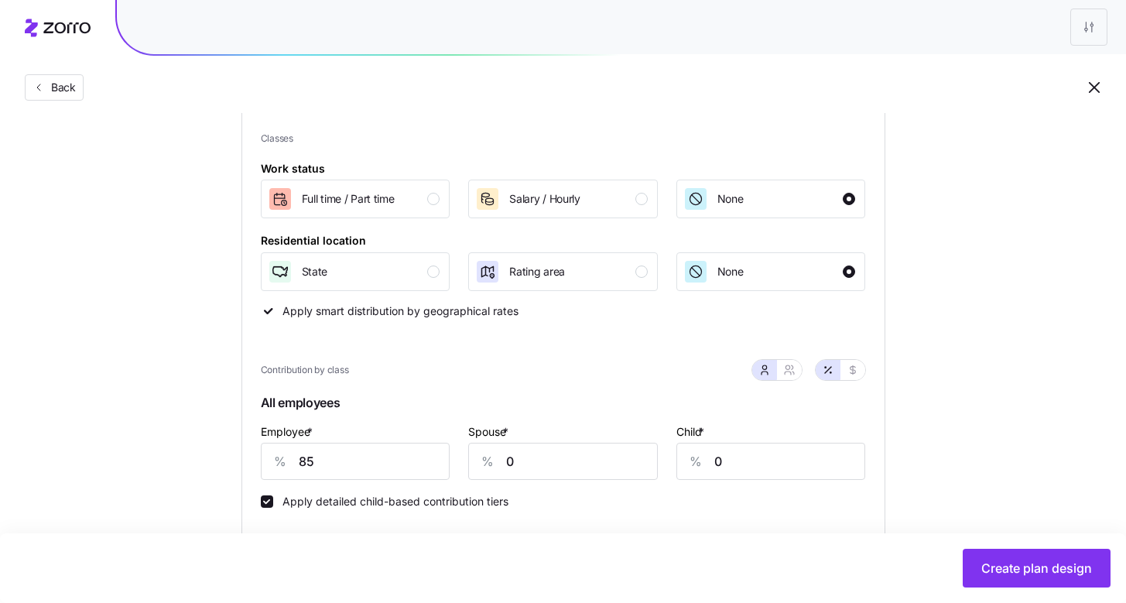
scroll to position [194, 0]
click at [432, 272] on div "button" at bounding box center [433, 270] width 12 height 12
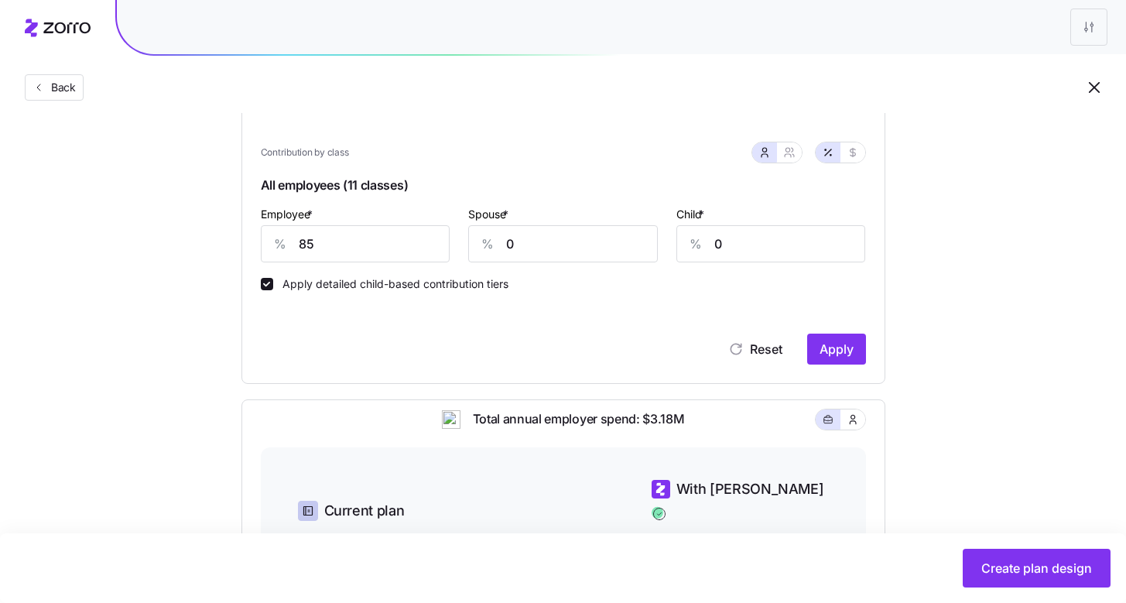
scroll to position [433, 0]
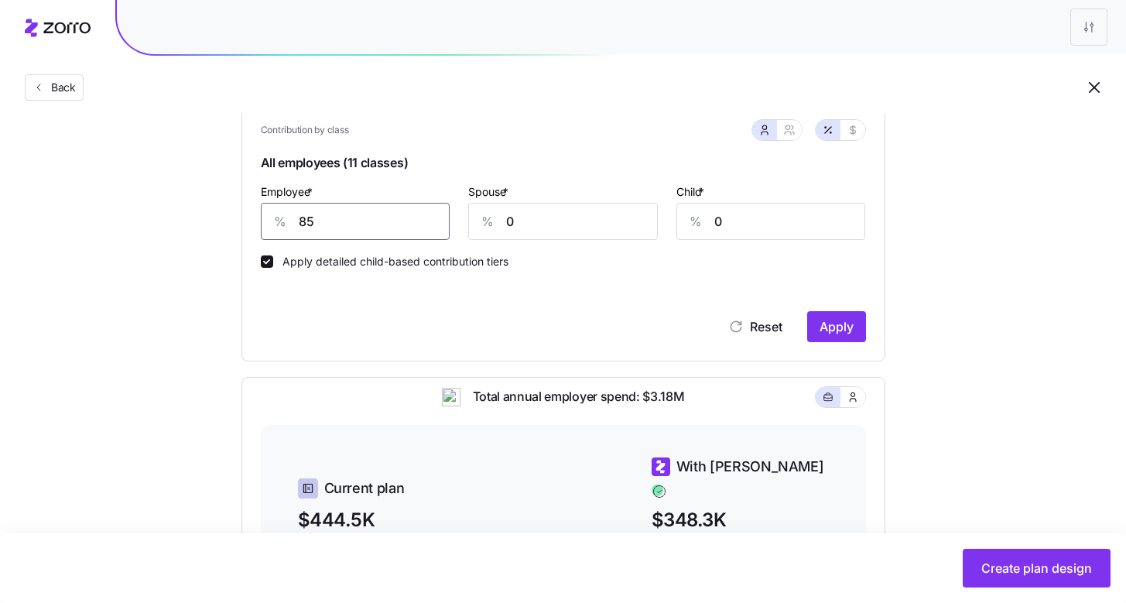
click at [388, 231] on input "85" at bounding box center [356, 221] width 190 height 37
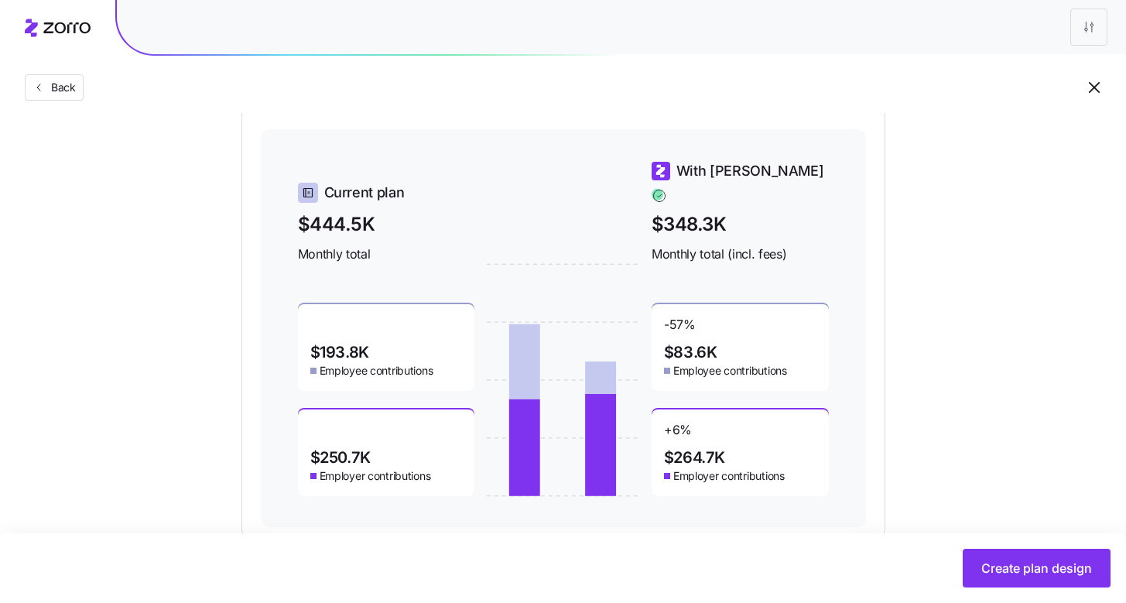
scroll to position [423, 0]
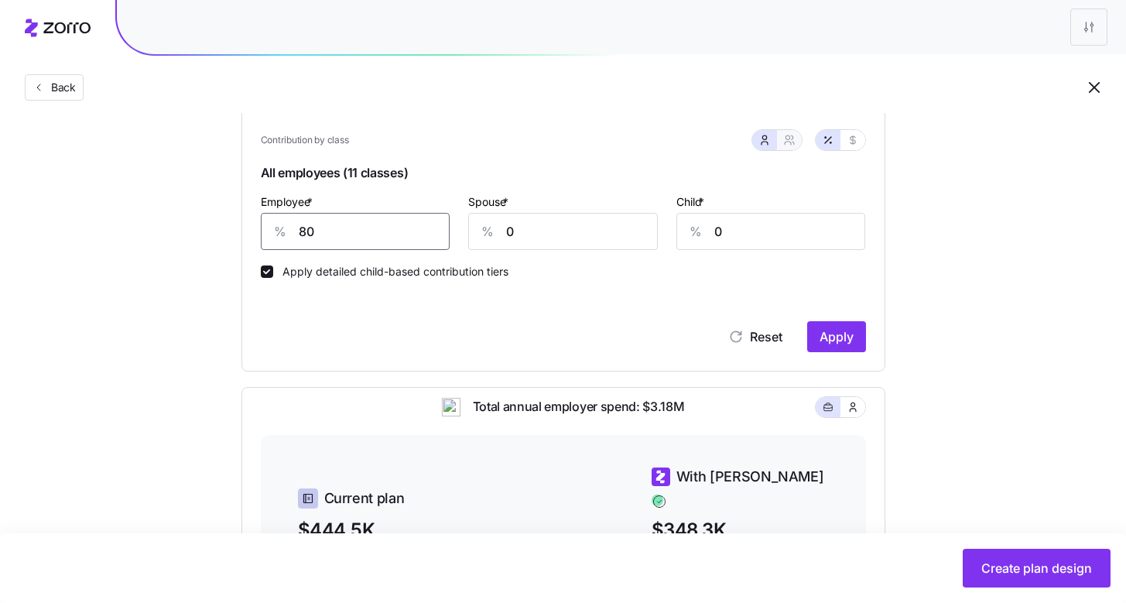
type input "80"
click at [791, 146] on button "button" at bounding box center [789, 140] width 25 height 20
type input "40"
click at [594, 227] on div "%" at bounding box center [592, 232] width 37 height 36
click at [654, 228] on input "44" at bounding box center [642, 231] width 138 height 37
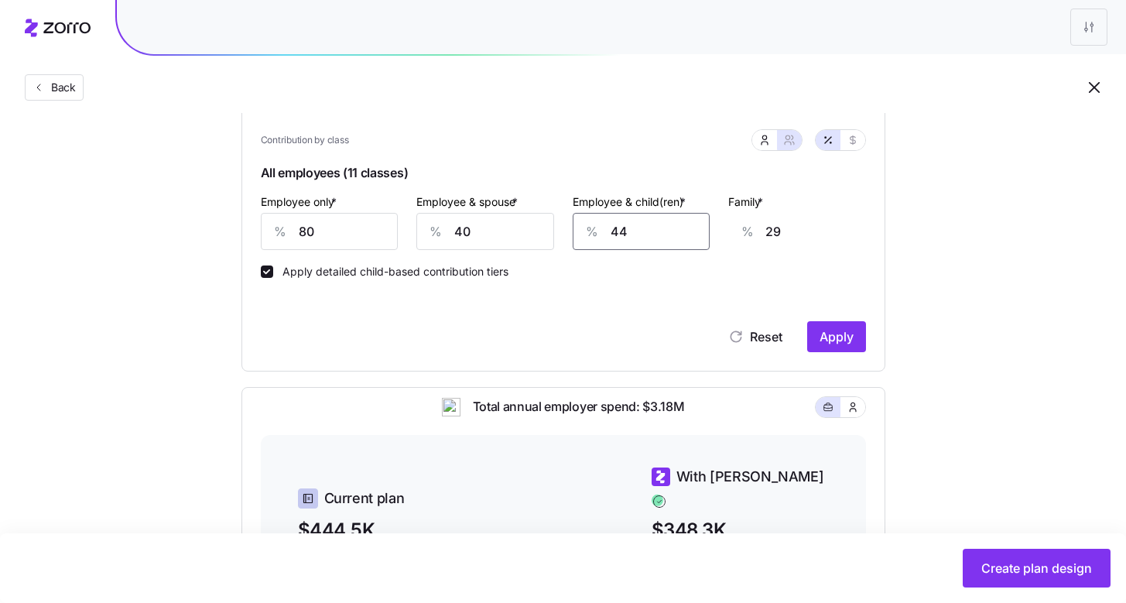
click at [654, 228] on input "44" at bounding box center [642, 231] width 138 height 37
type input "4"
type input "3"
type input "40"
type input "26"
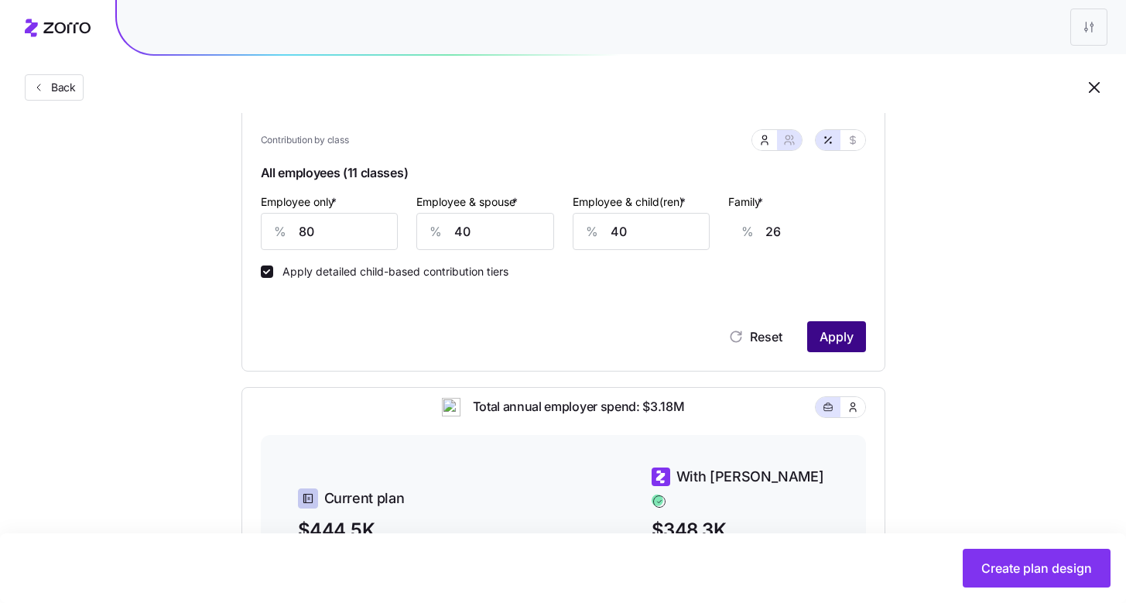
click at [818, 346] on button "Apply" at bounding box center [836, 336] width 59 height 31
type input "44"
type input "29"
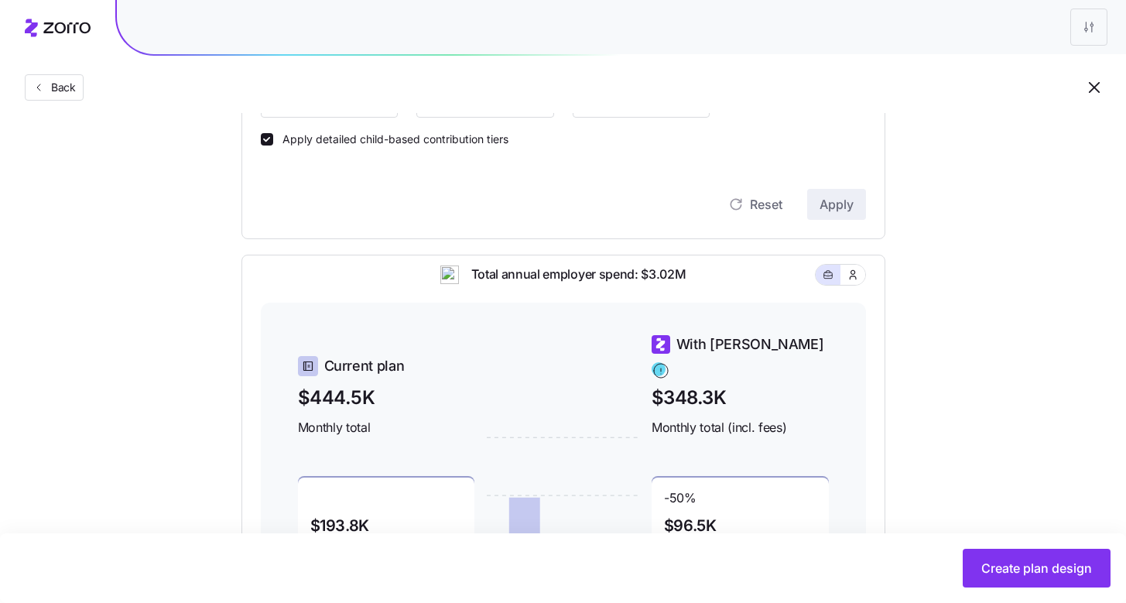
scroll to position [222, 0]
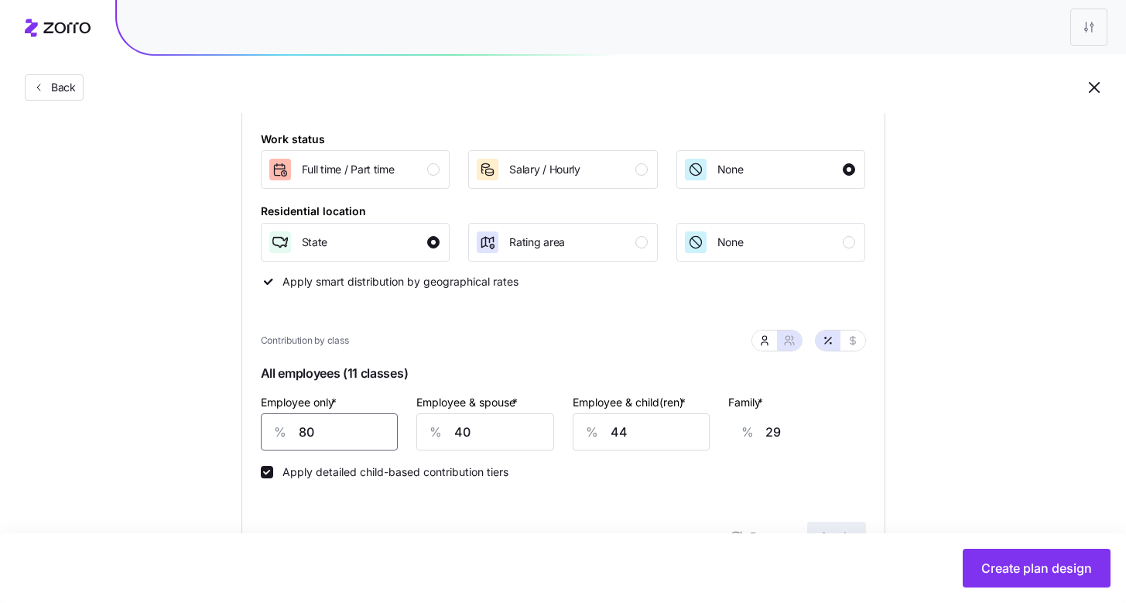
click at [375, 431] on input "80" at bounding box center [330, 431] width 138 height 37
type input "6"
type input "55"
type input "65"
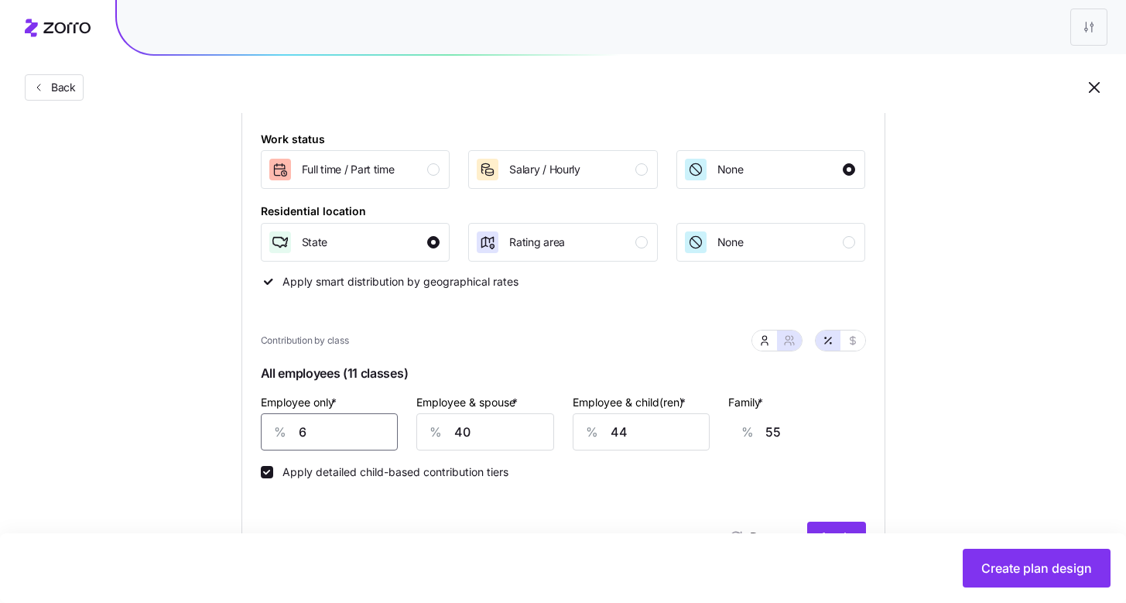
type input "34"
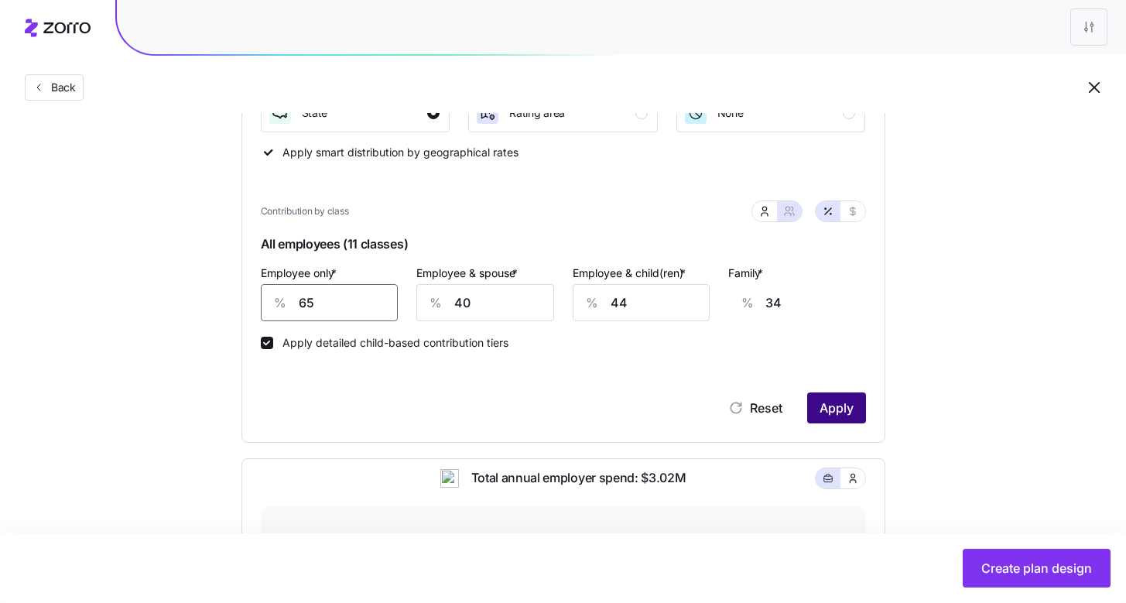
type input "65"
click at [811, 420] on button "Apply" at bounding box center [836, 407] width 59 height 31
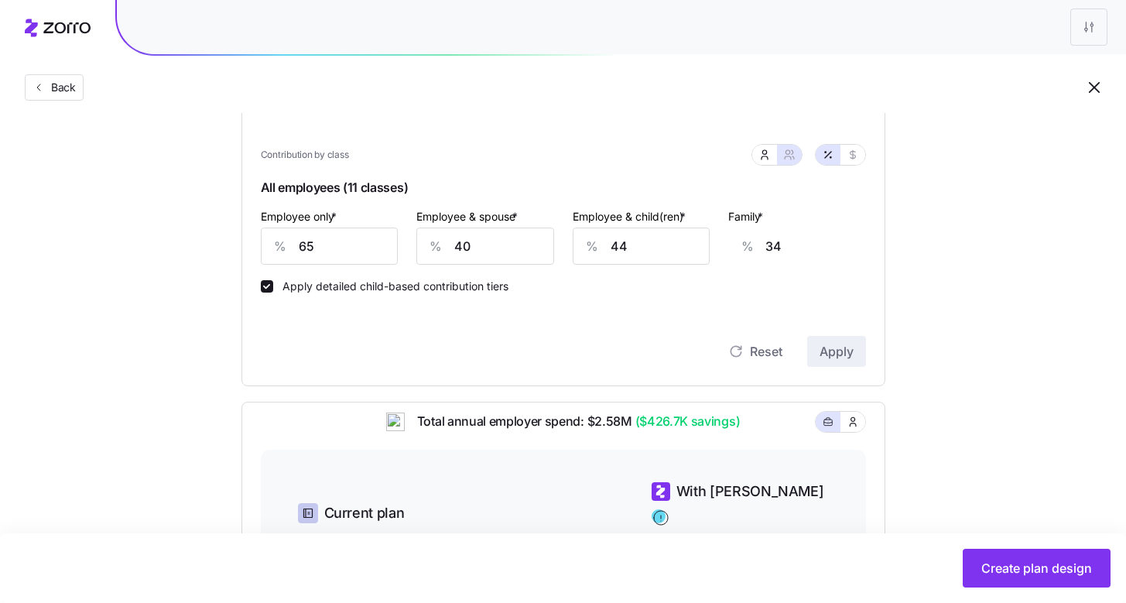
scroll to position [403, 0]
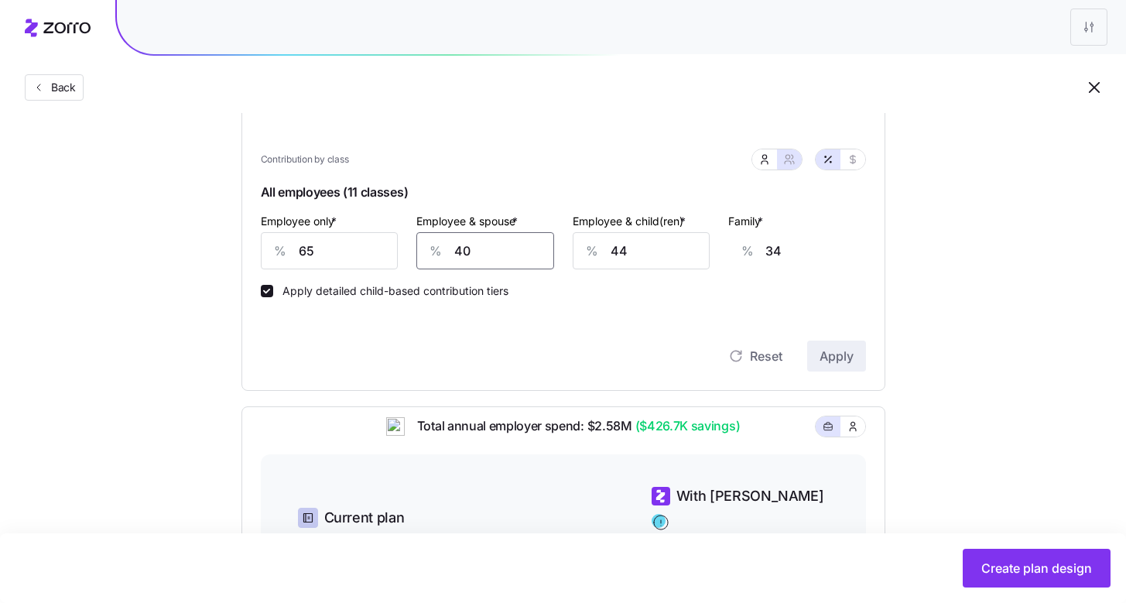
click at [509, 260] on input "40" at bounding box center [485, 250] width 138 height 37
type input "0"
type input "5"
type input "0"
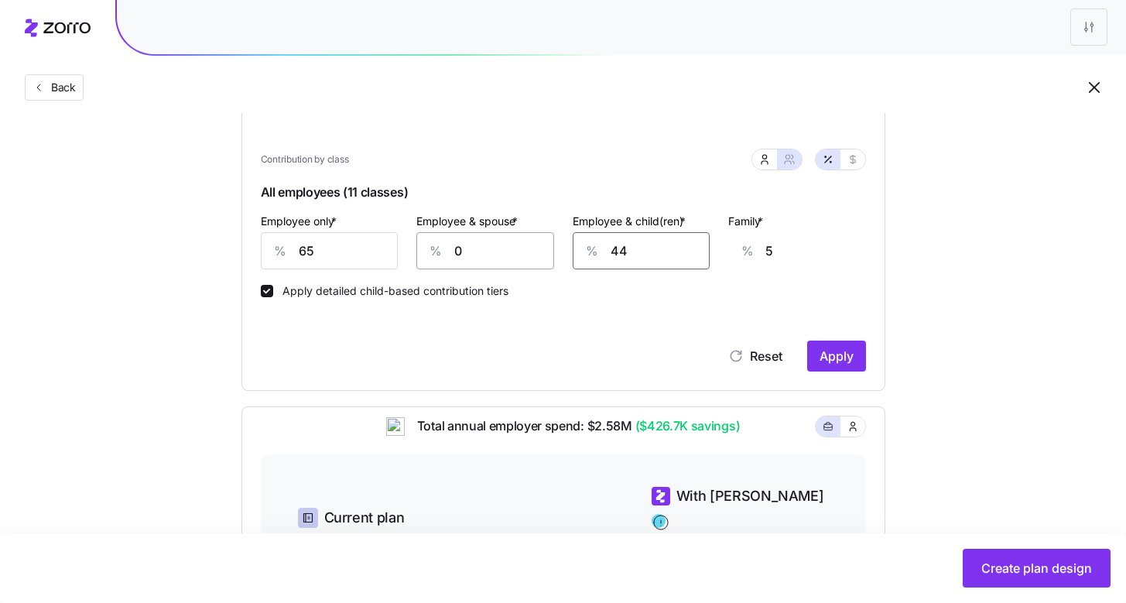
type input "0"
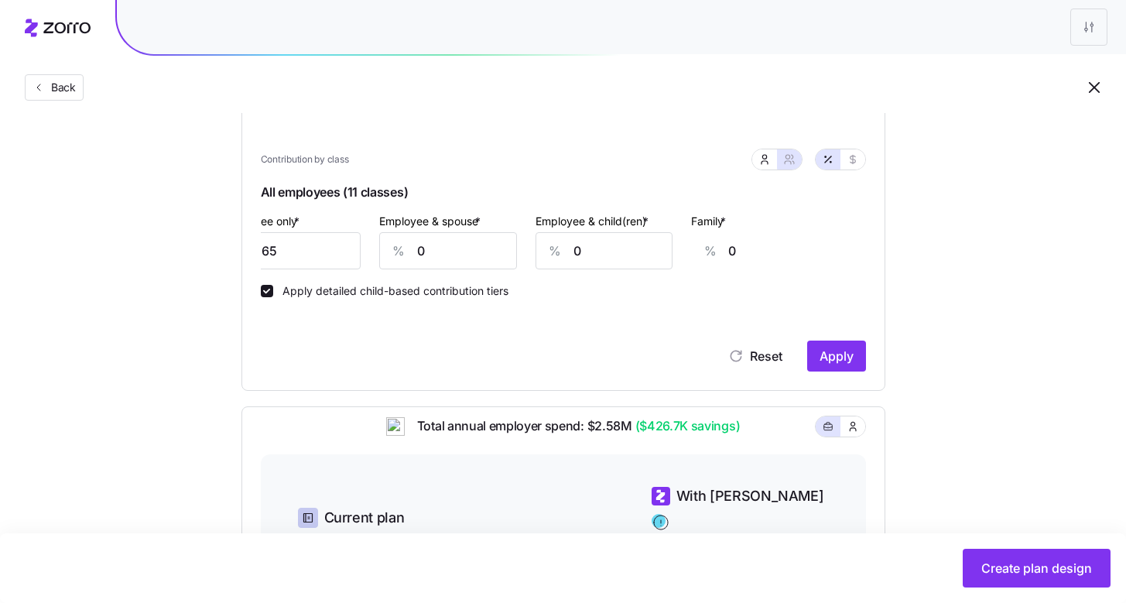
click at [799, 293] on div "Apply detailed child-based contribution tiers" at bounding box center [563, 283] width 605 height 28
click at [818, 358] on button "Apply" at bounding box center [836, 356] width 59 height 31
type input "33"
type input "36"
type input "23"
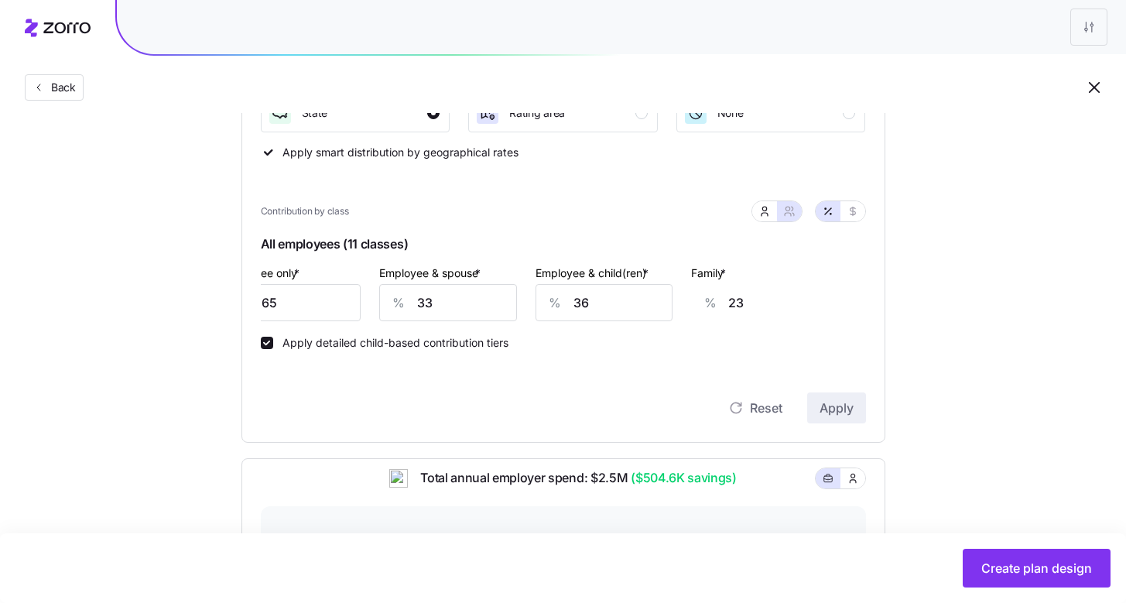
scroll to position [349, 0]
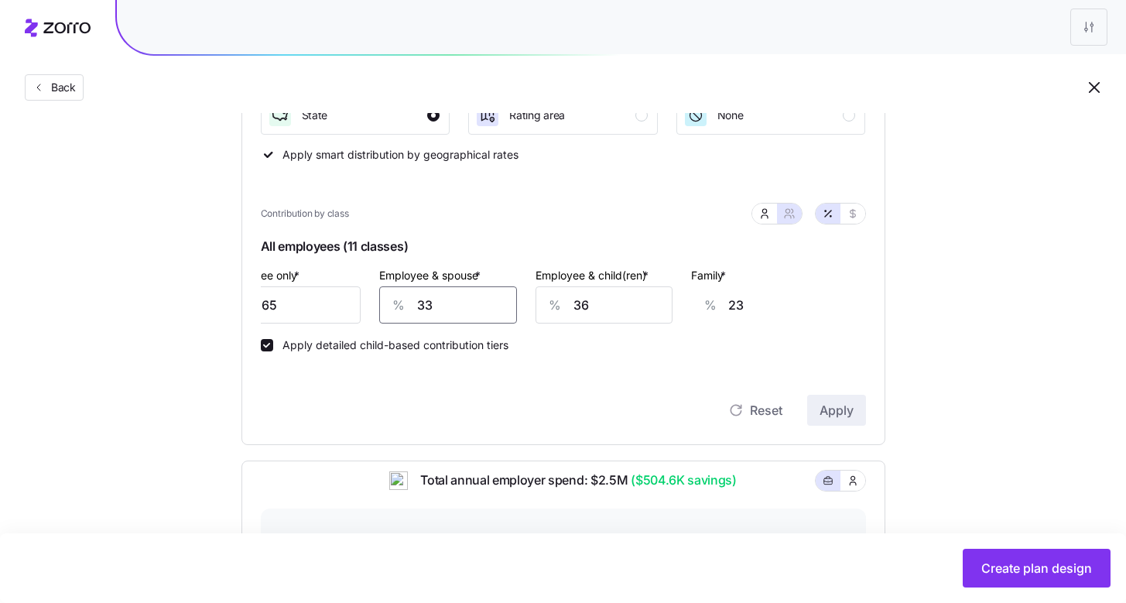
click at [462, 318] on input "33" at bounding box center [448, 304] width 138 height 37
click at [768, 220] on button "button" at bounding box center [765, 213] width 12 height 12
type input "0"
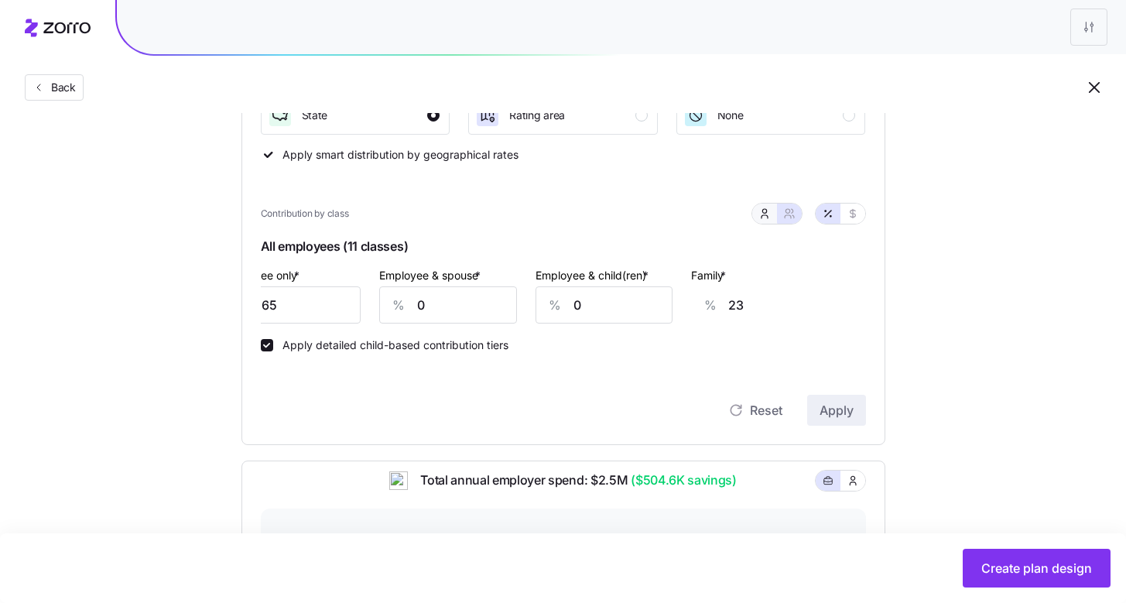
scroll to position [0, 9]
click at [790, 221] on button "button" at bounding box center [789, 214] width 25 height 20
type input "33"
type input "36"
click at [755, 218] on button "button" at bounding box center [764, 214] width 25 height 20
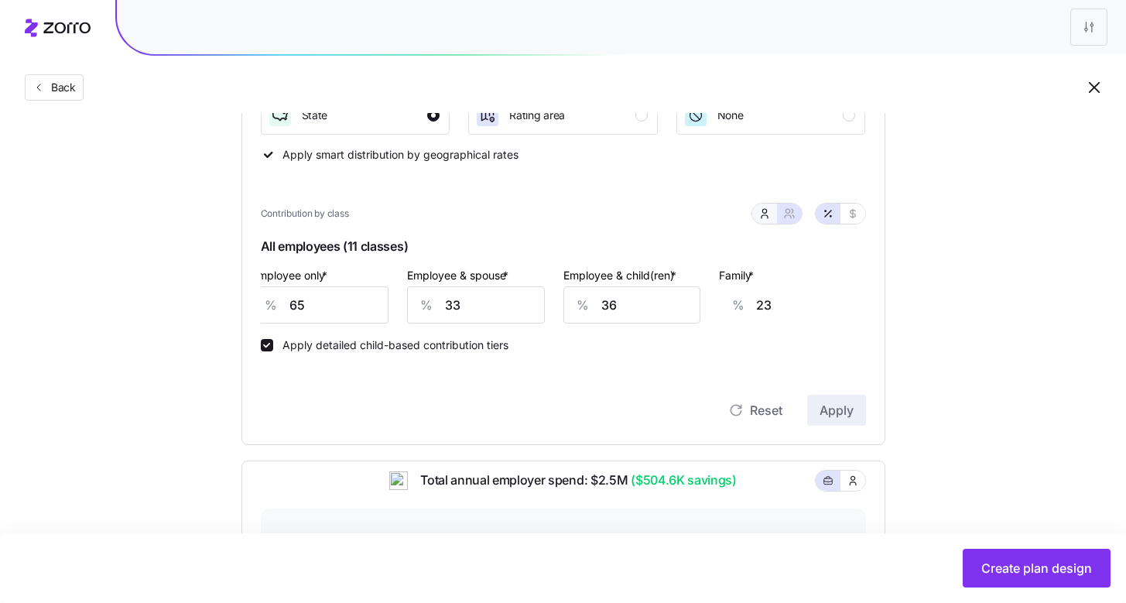
type input "0"
click at [842, 222] on button "button" at bounding box center [853, 214] width 25 height 20
type input "465"
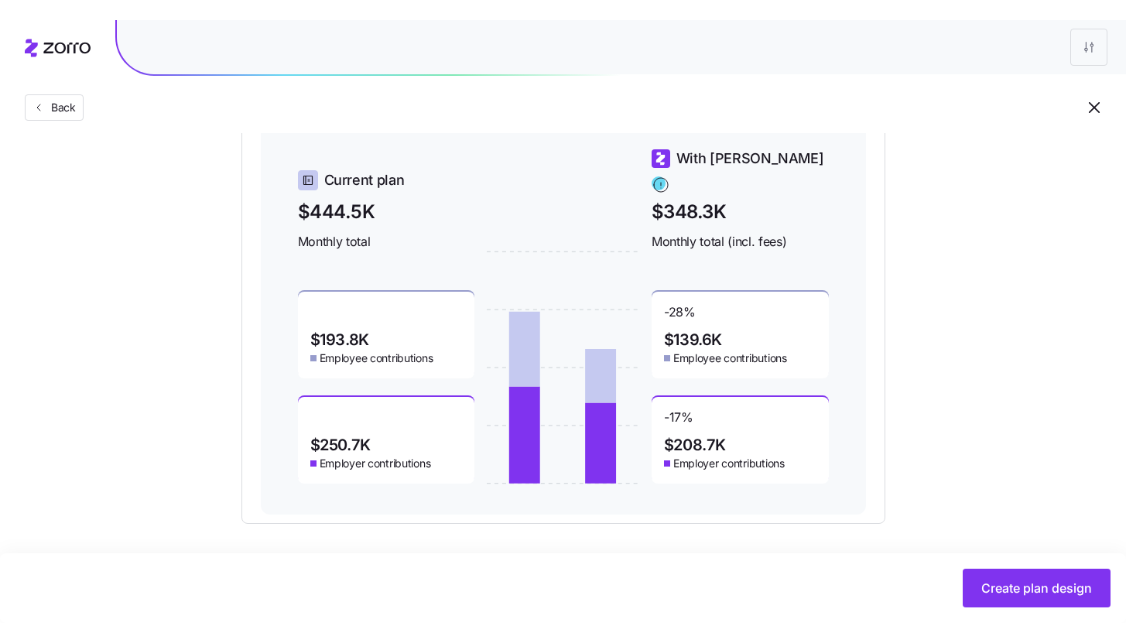
scroll to position [722, 0]
